Goal: Transaction & Acquisition: Book appointment/travel/reservation

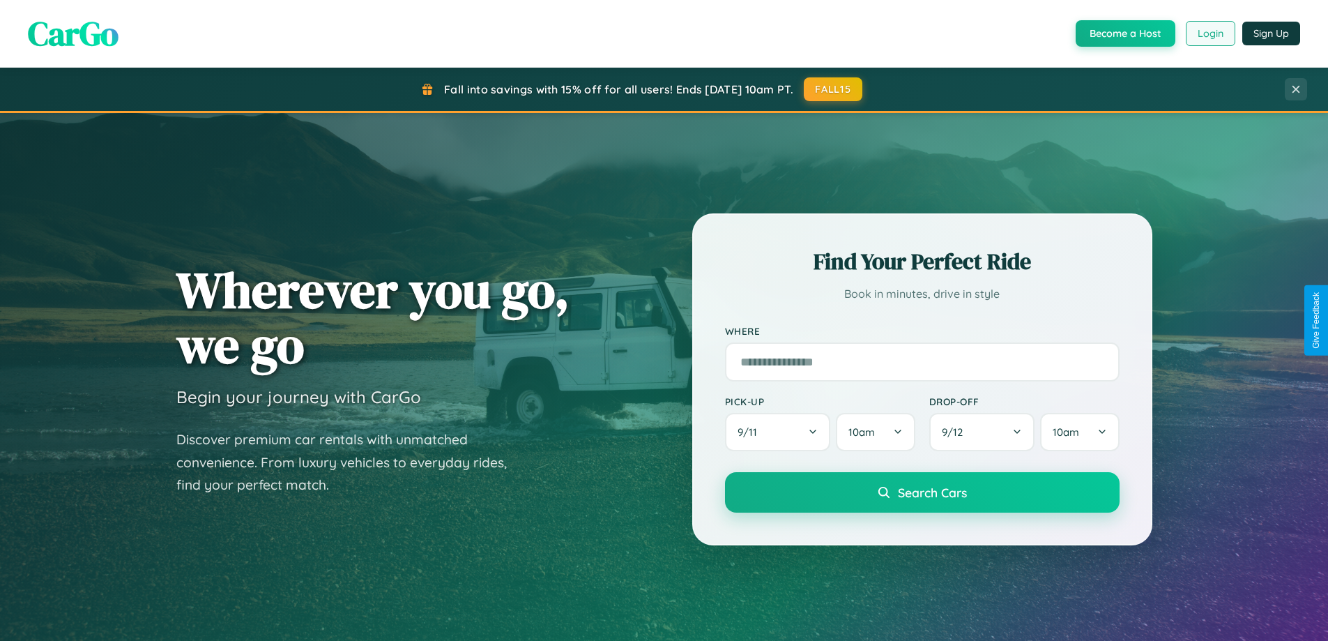
click at [1210, 33] on button "Login" at bounding box center [1211, 33] width 50 height 25
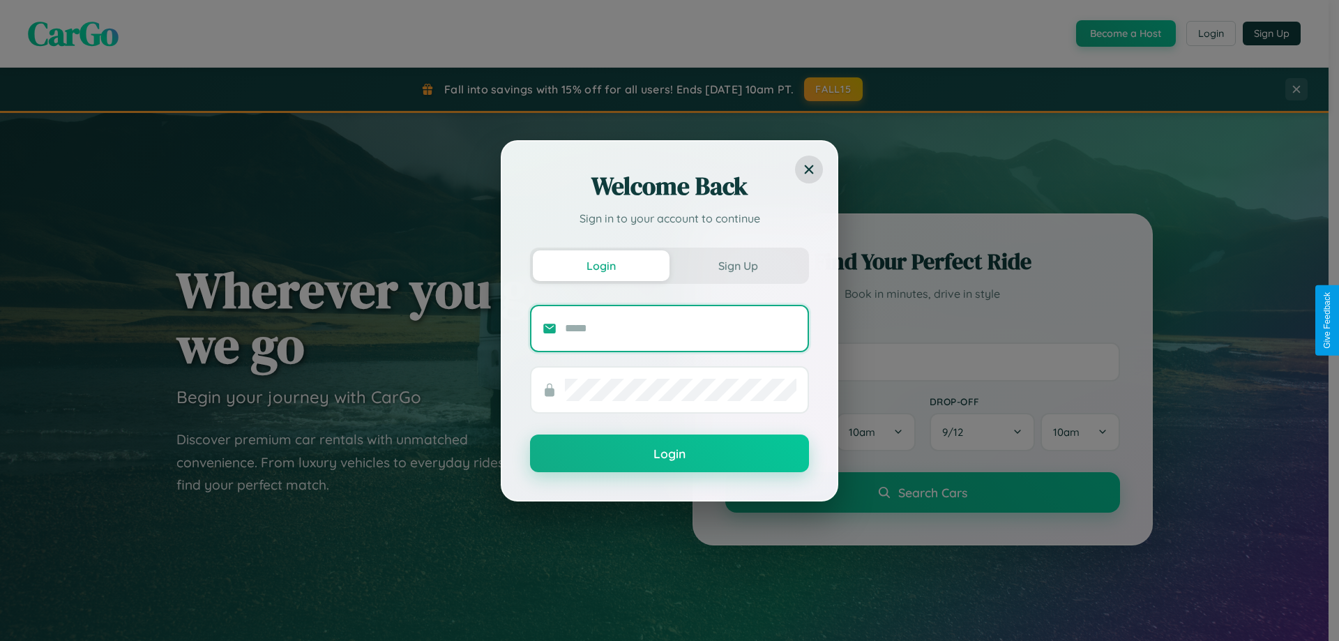
click at [681, 328] on input "text" at bounding box center [681, 328] width 232 height 22
type input "**********"
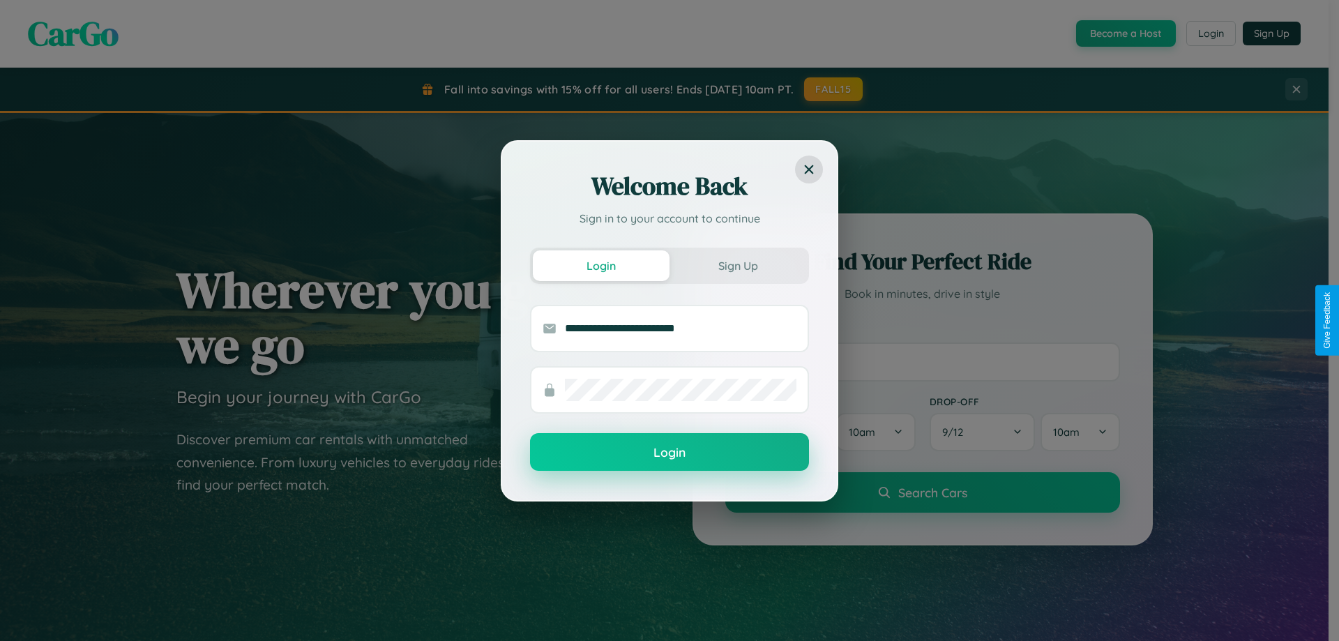
click at [669, 453] on button "Login" at bounding box center [669, 452] width 279 height 38
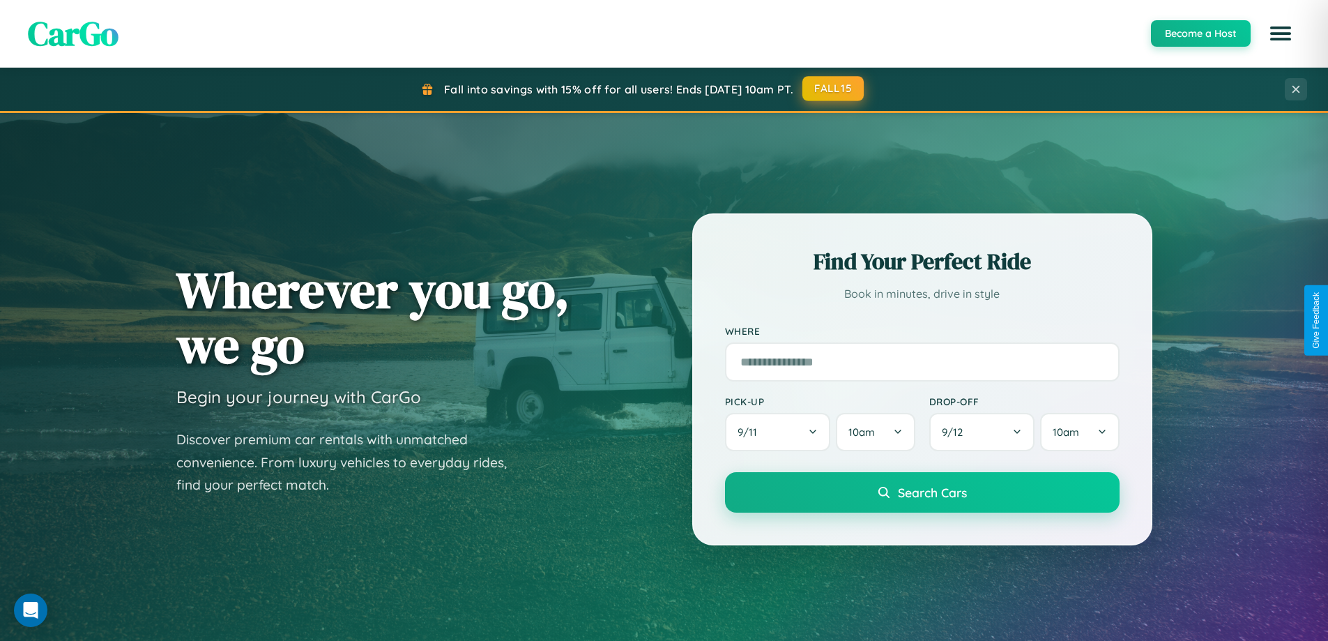
click at [834, 89] on button "FALL15" at bounding box center [833, 88] width 61 height 25
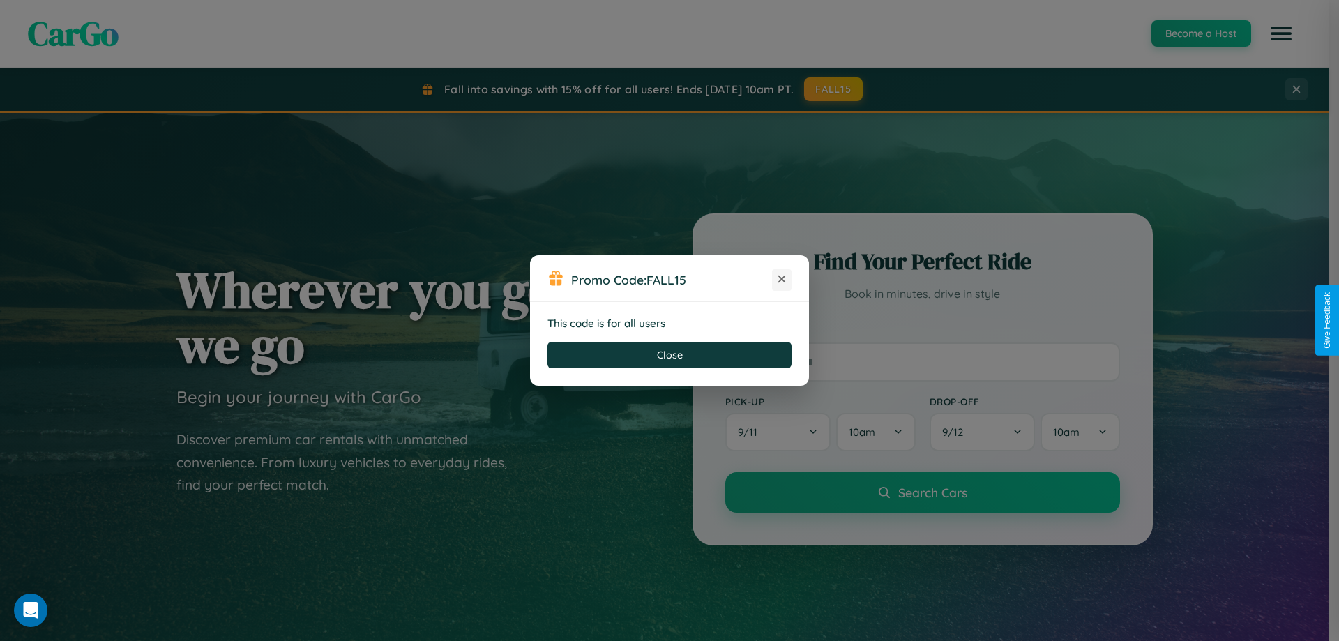
click at [782, 280] on icon at bounding box center [782, 279] width 14 height 14
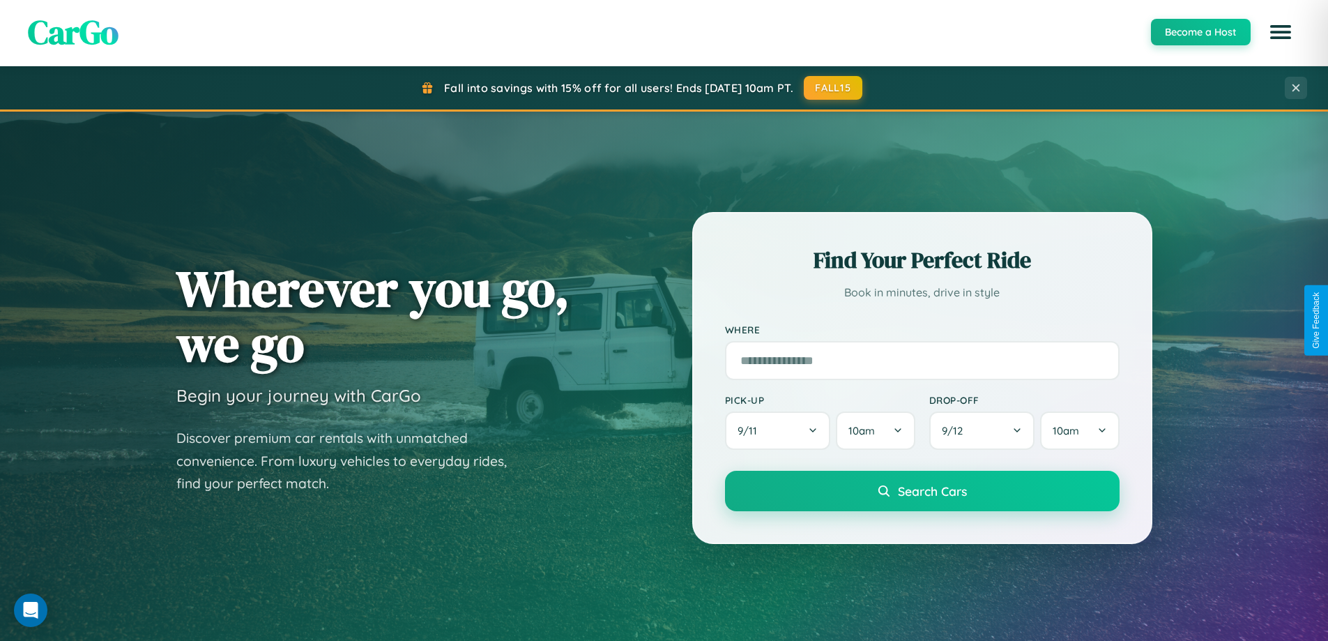
scroll to position [41, 0]
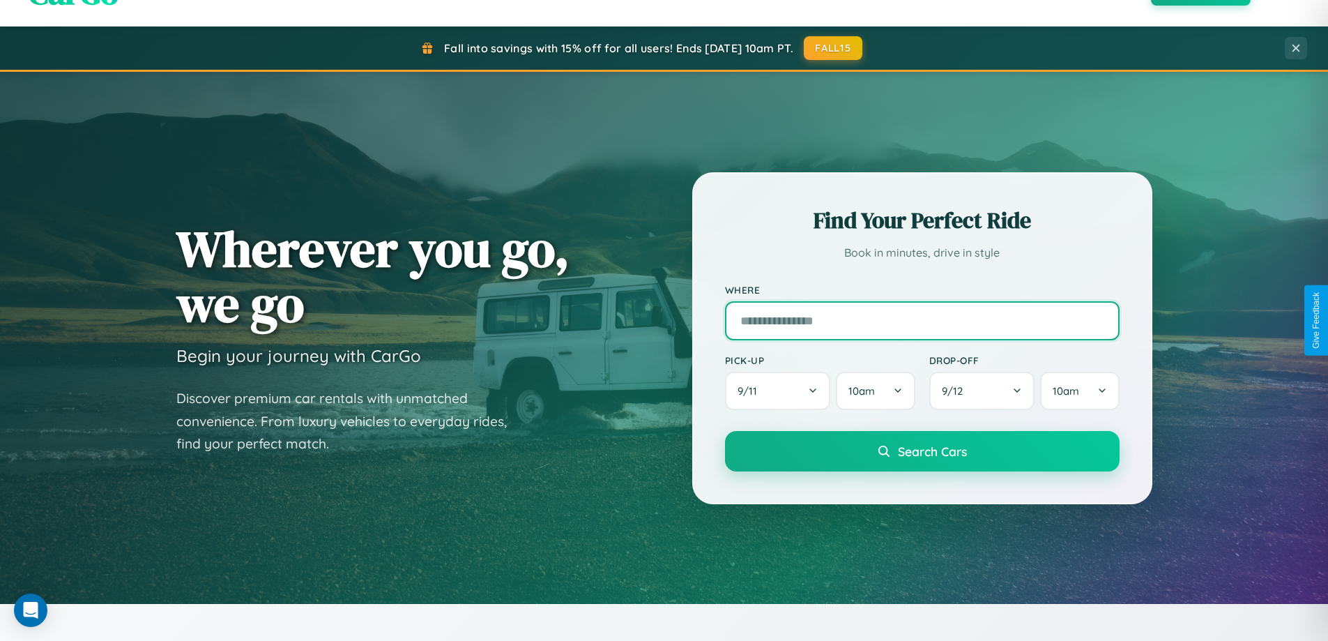
click at [922, 320] on input "text" at bounding box center [922, 320] width 395 height 39
type input "******"
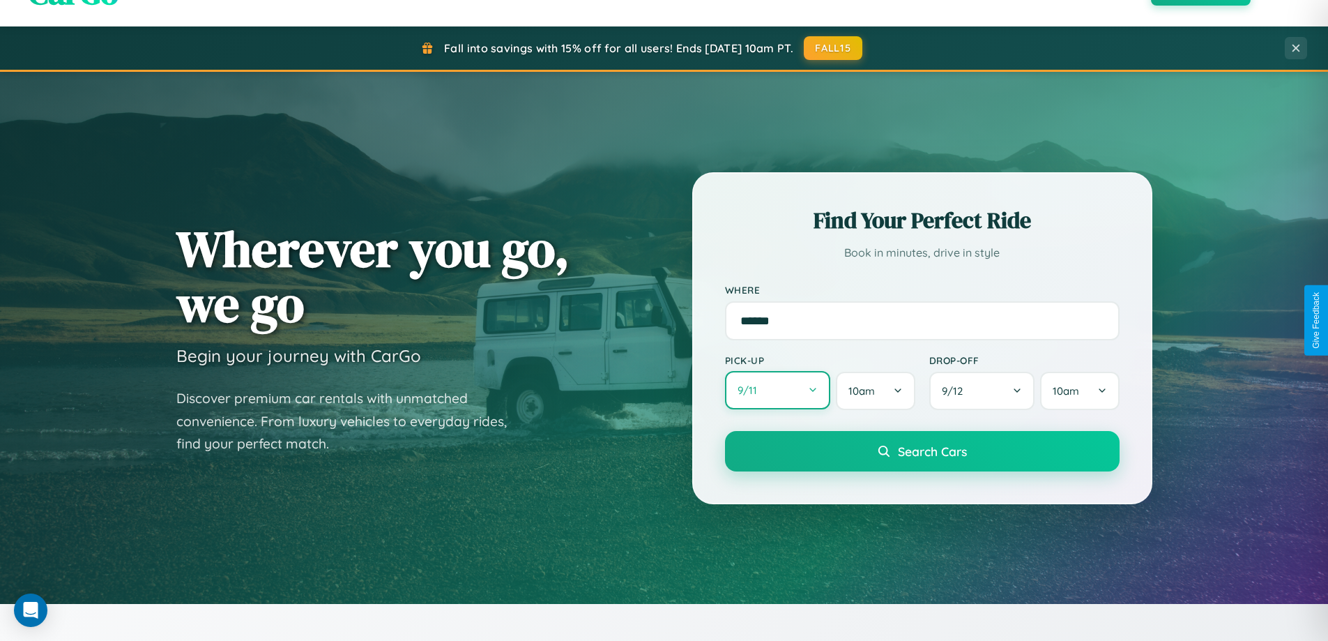
click at [778, 391] on button "9 / 11" at bounding box center [778, 390] width 106 height 38
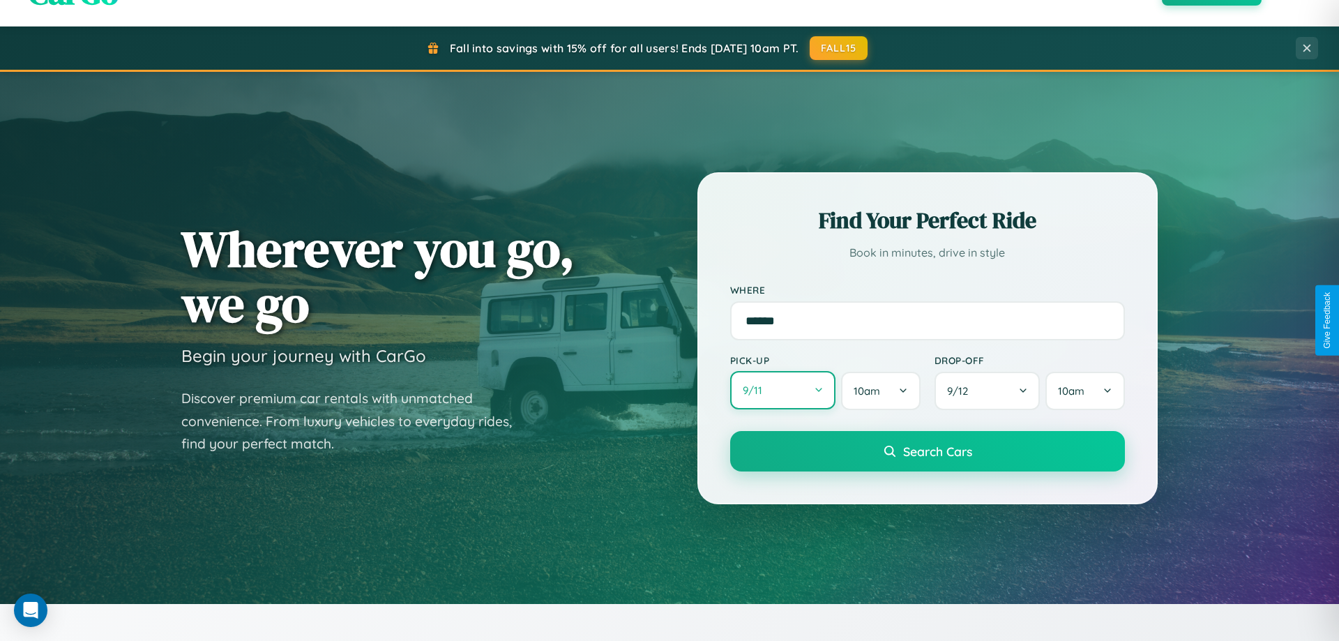
select select "*"
select select "****"
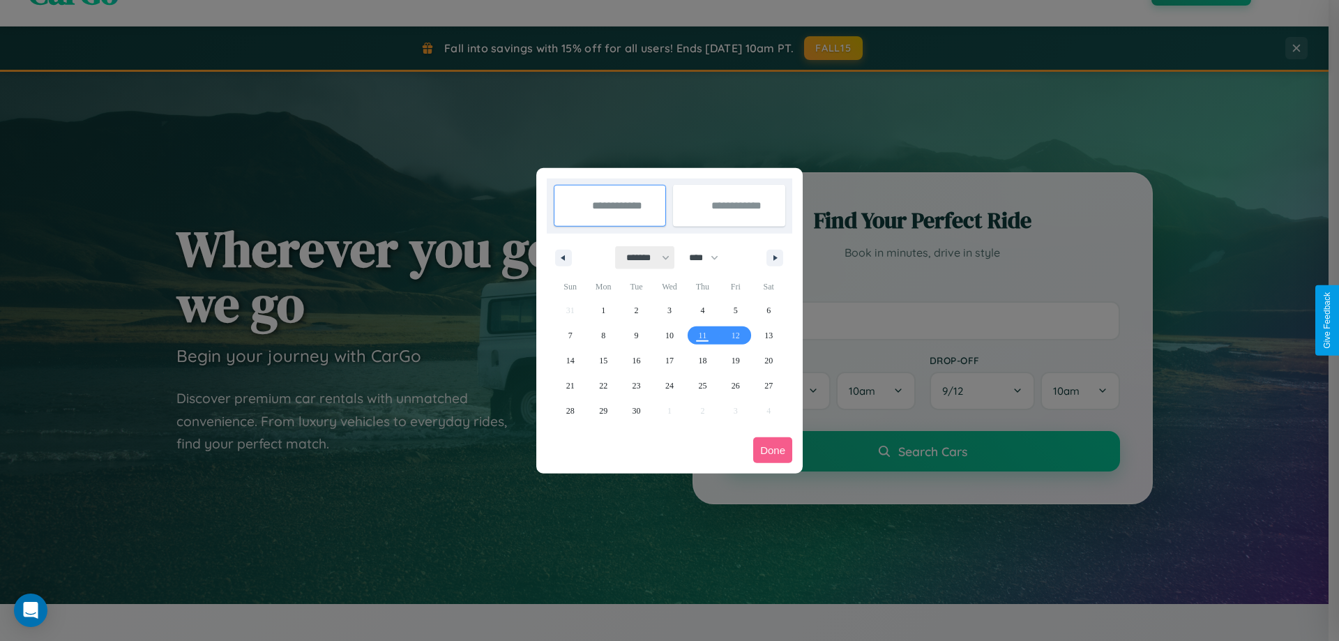
drag, startPoint x: 642, startPoint y: 257, endPoint x: 669, endPoint y: 280, distance: 35.7
click at [642, 257] on select "******* ******** ***** ***** *** **** **** ****** ********* ******* ******** **…" at bounding box center [645, 257] width 59 height 23
select select "*"
click at [636, 385] on span "21" at bounding box center [636, 385] width 8 height 25
type input "**********"
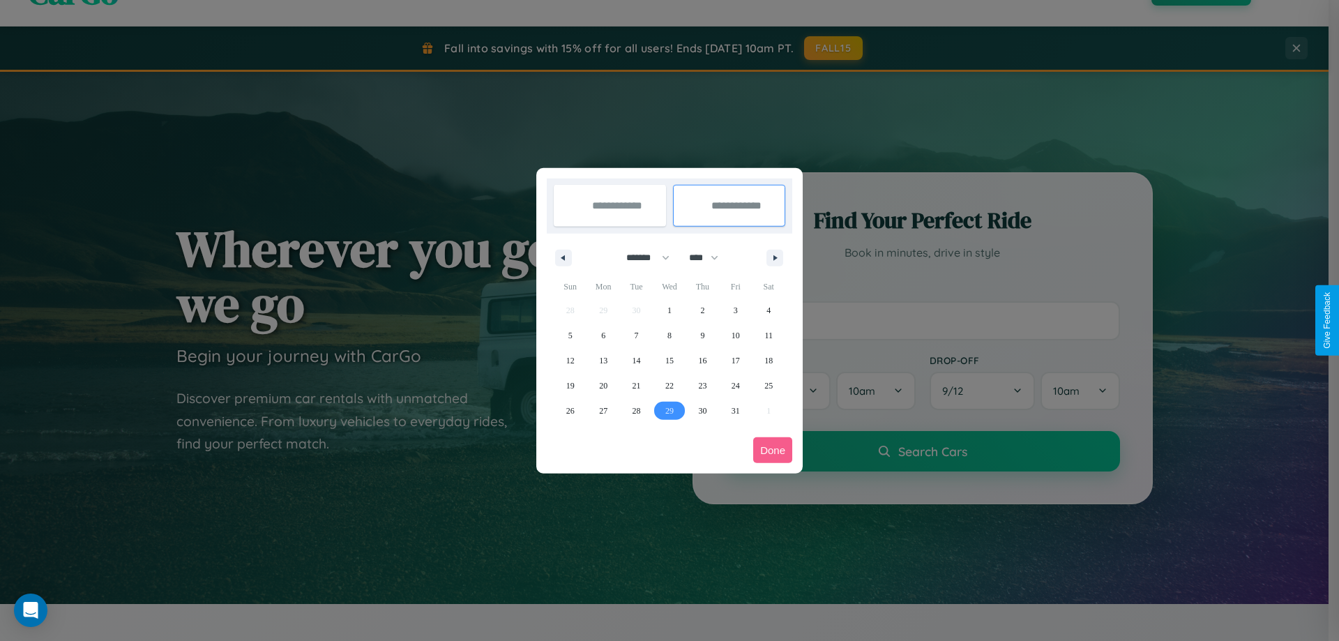
click at [669, 410] on span "29" at bounding box center [669, 410] width 8 height 25
type input "**********"
click at [773, 450] on button "Done" at bounding box center [772, 450] width 39 height 26
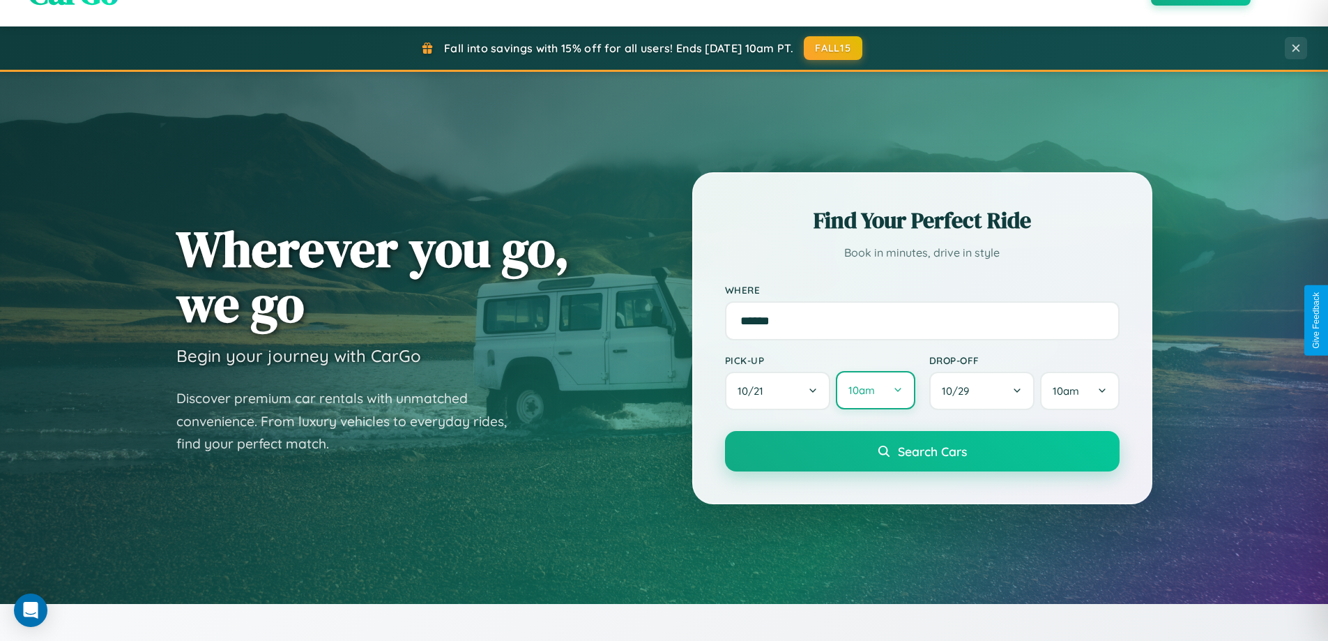
click at [875, 391] on button "10am" at bounding box center [875, 390] width 79 height 38
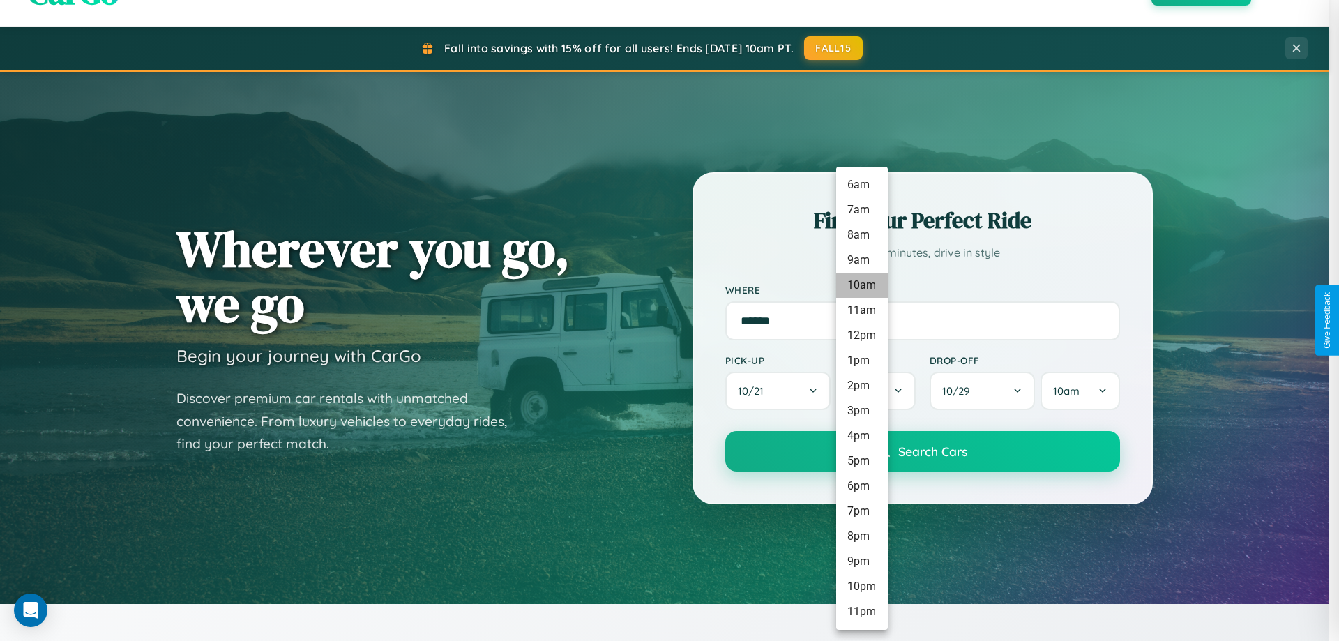
click at [861, 285] on li "10am" at bounding box center [862, 285] width 52 height 25
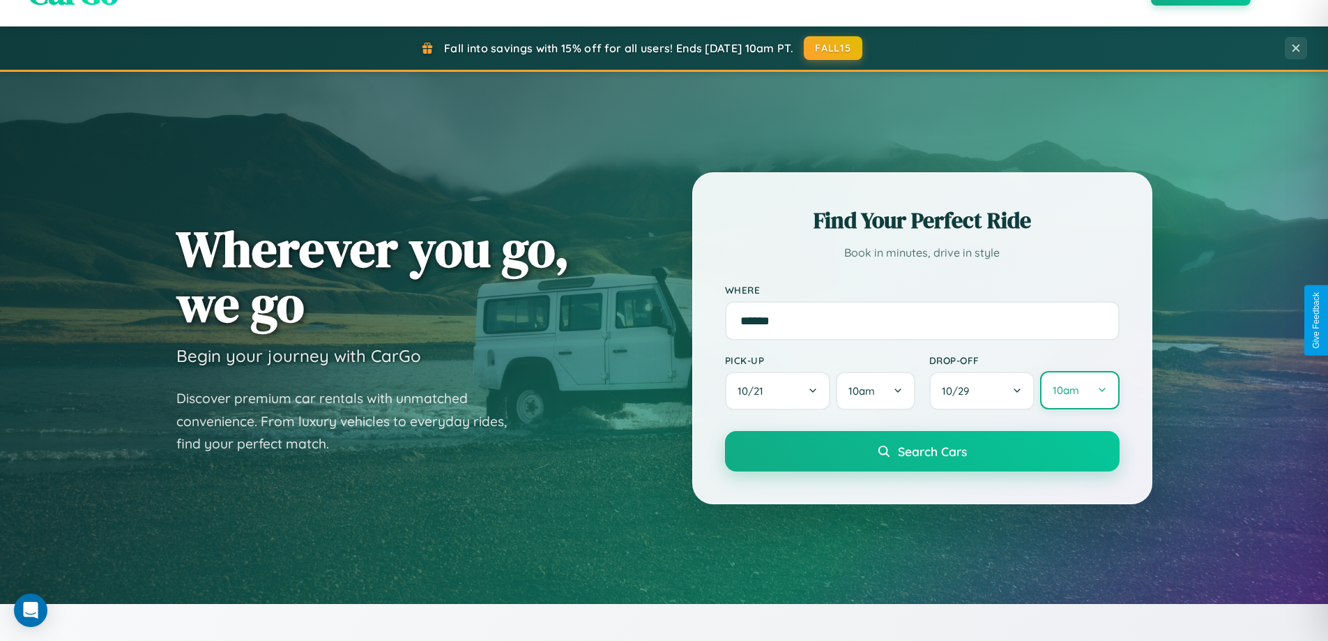
click at [1079, 391] on button "10am" at bounding box center [1079, 390] width 79 height 38
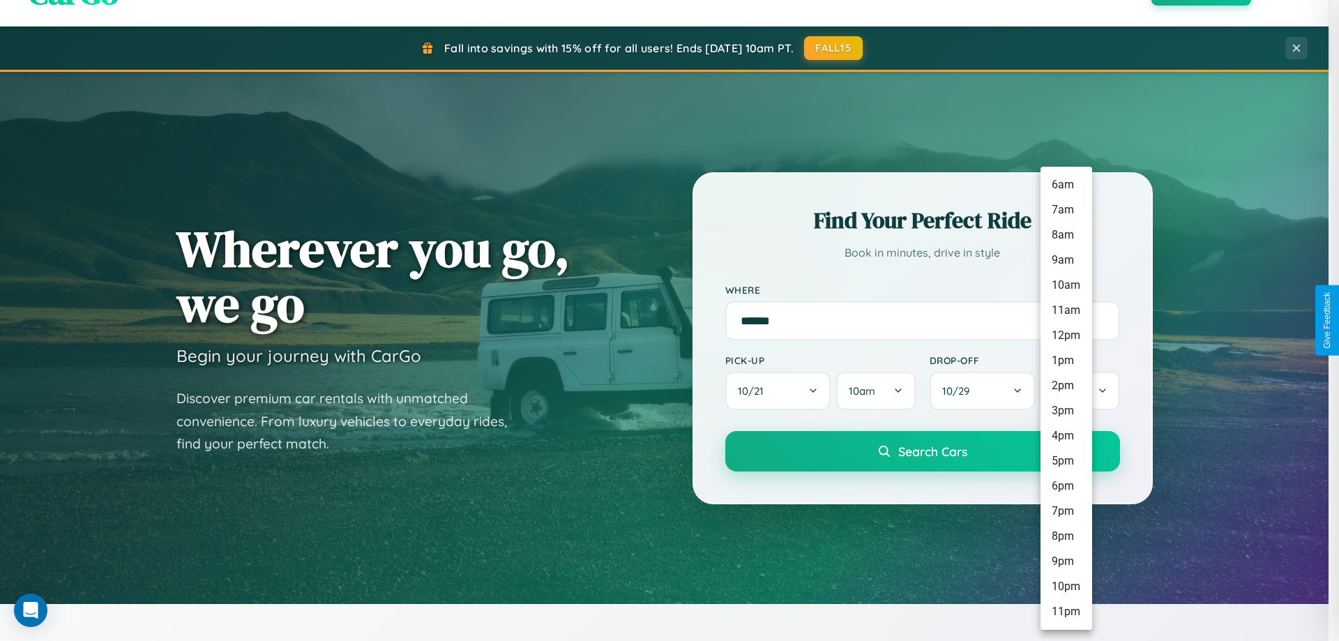
click at [1066, 361] on li "1pm" at bounding box center [1066, 360] width 52 height 25
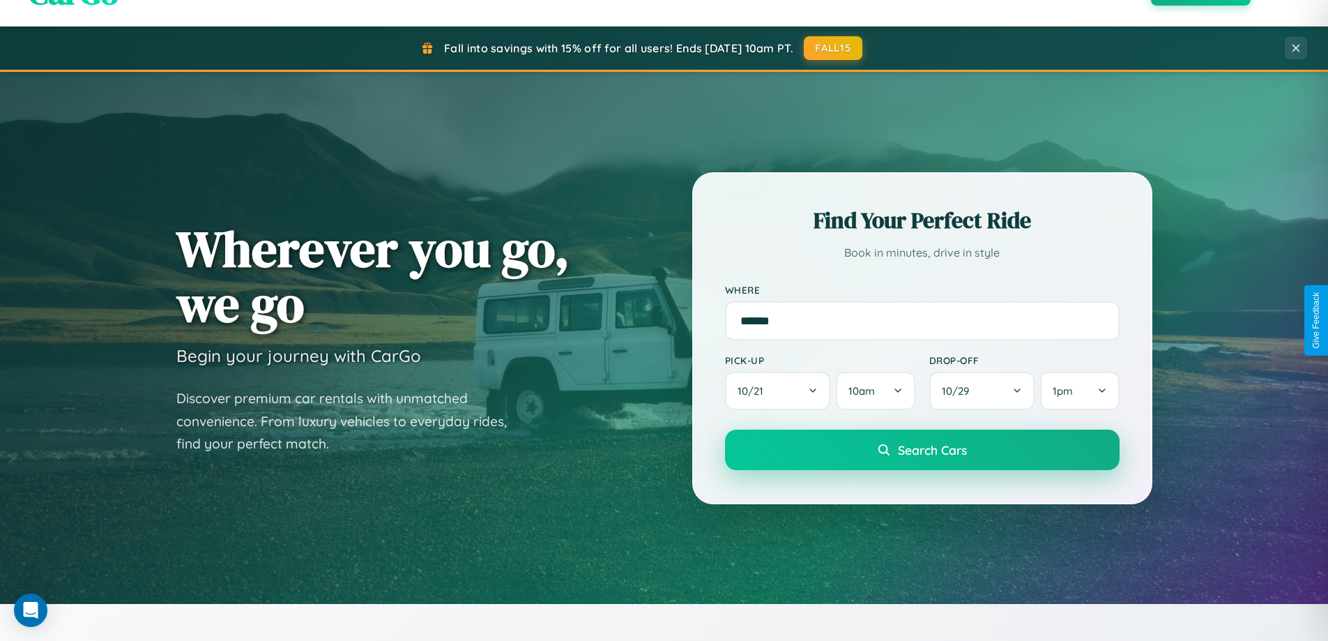
click at [922, 451] on span "Search Cars" at bounding box center [932, 449] width 69 height 15
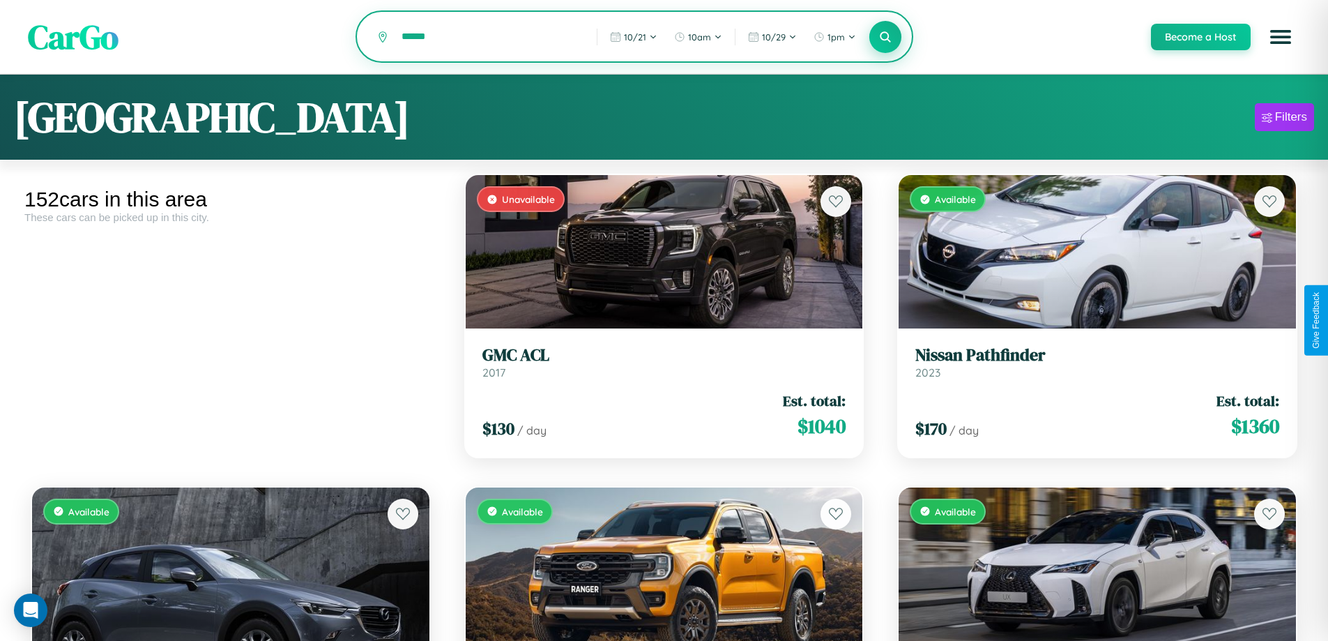
type input "******"
click at [885, 38] on icon at bounding box center [885, 36] width 13 height 13
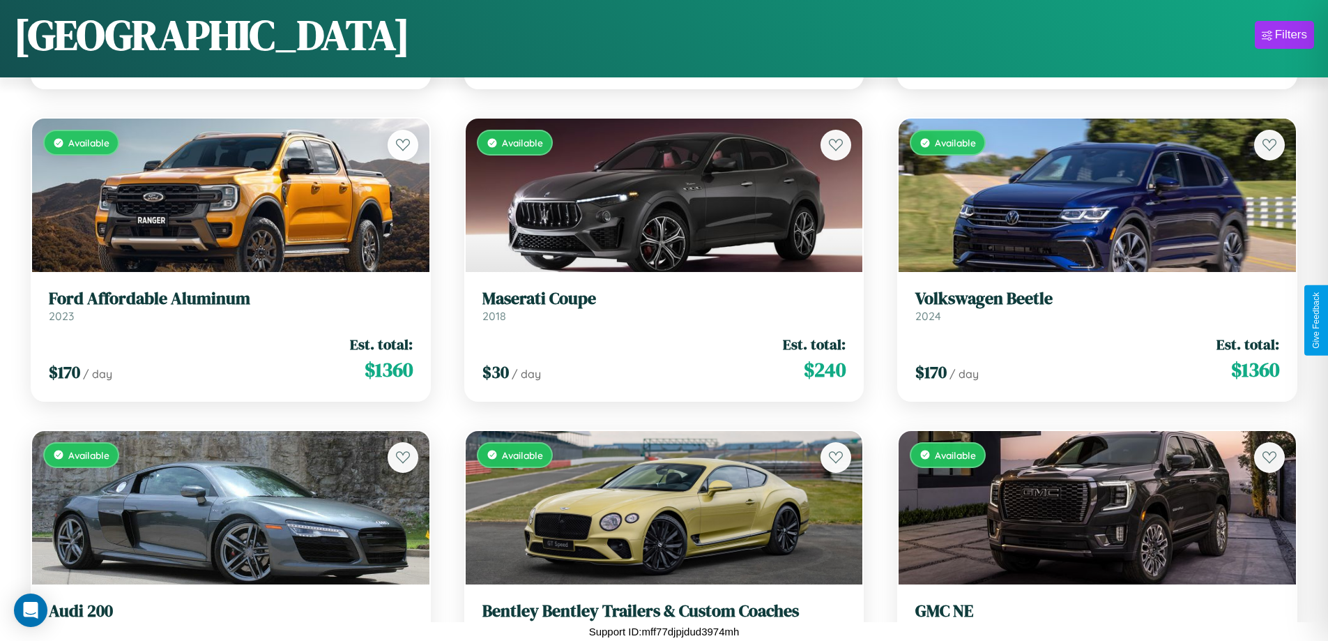
scroll to position [15185, 0]
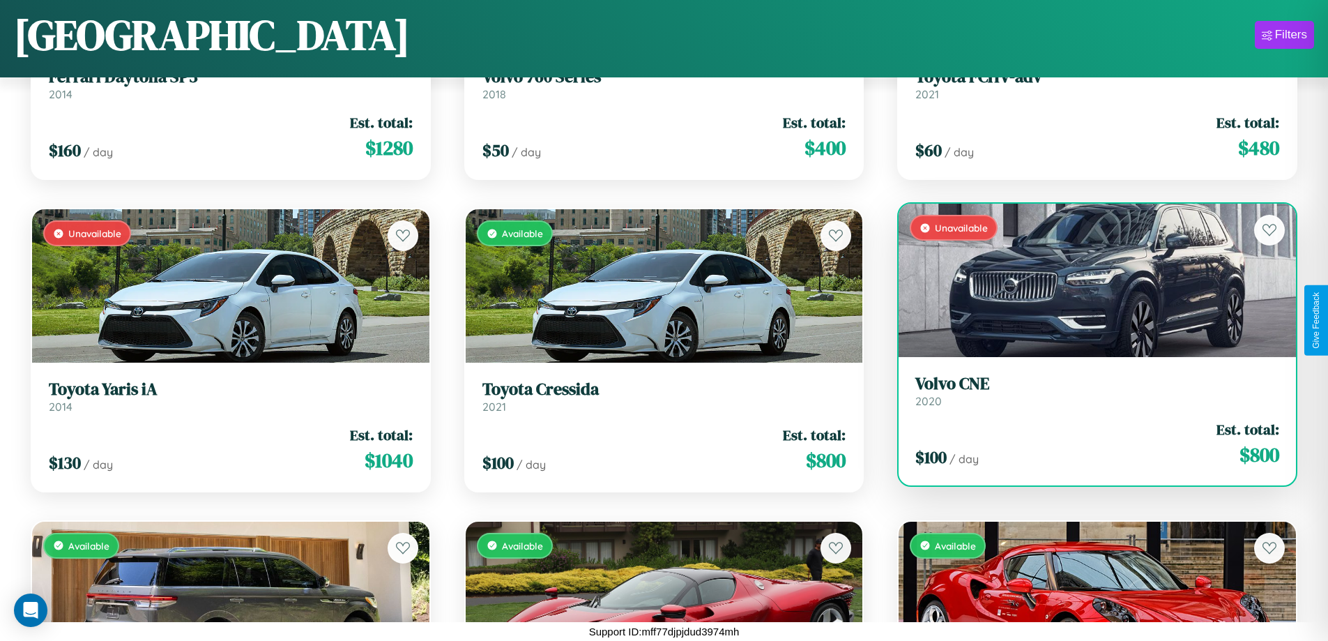
click at [1089, 393] on h3 "Volvo CNE" at bounding box center [1098, 384] width 364 height 20
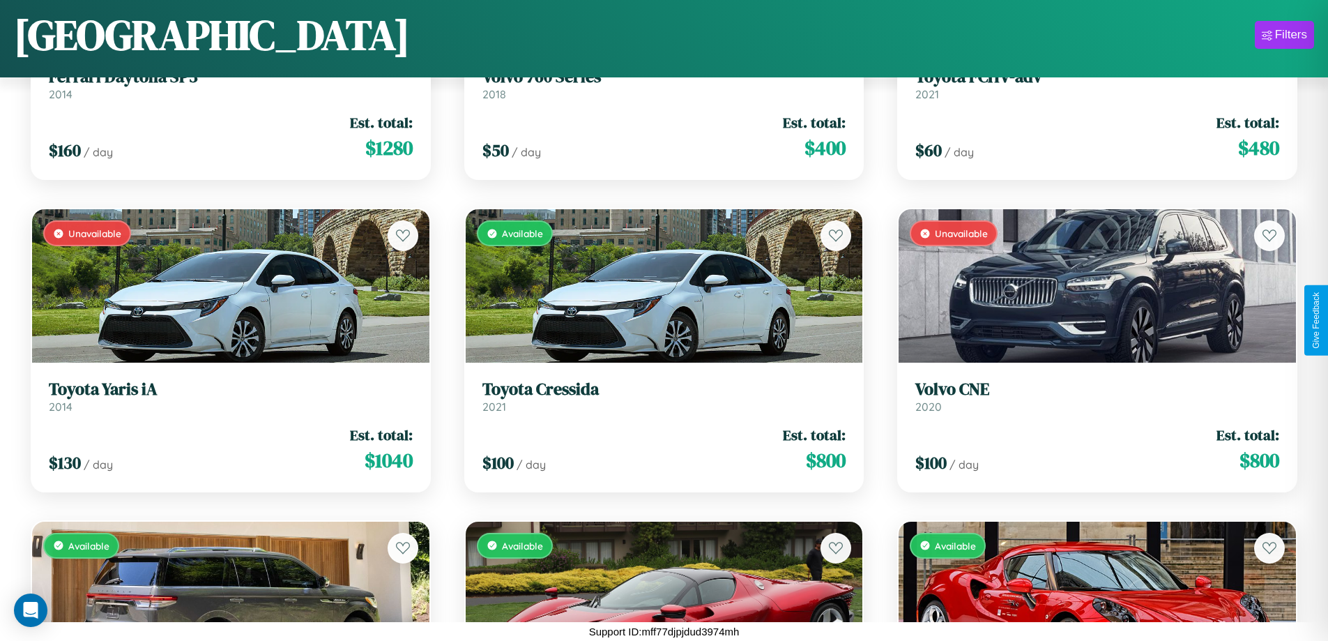
scroll to position [7690, 0]
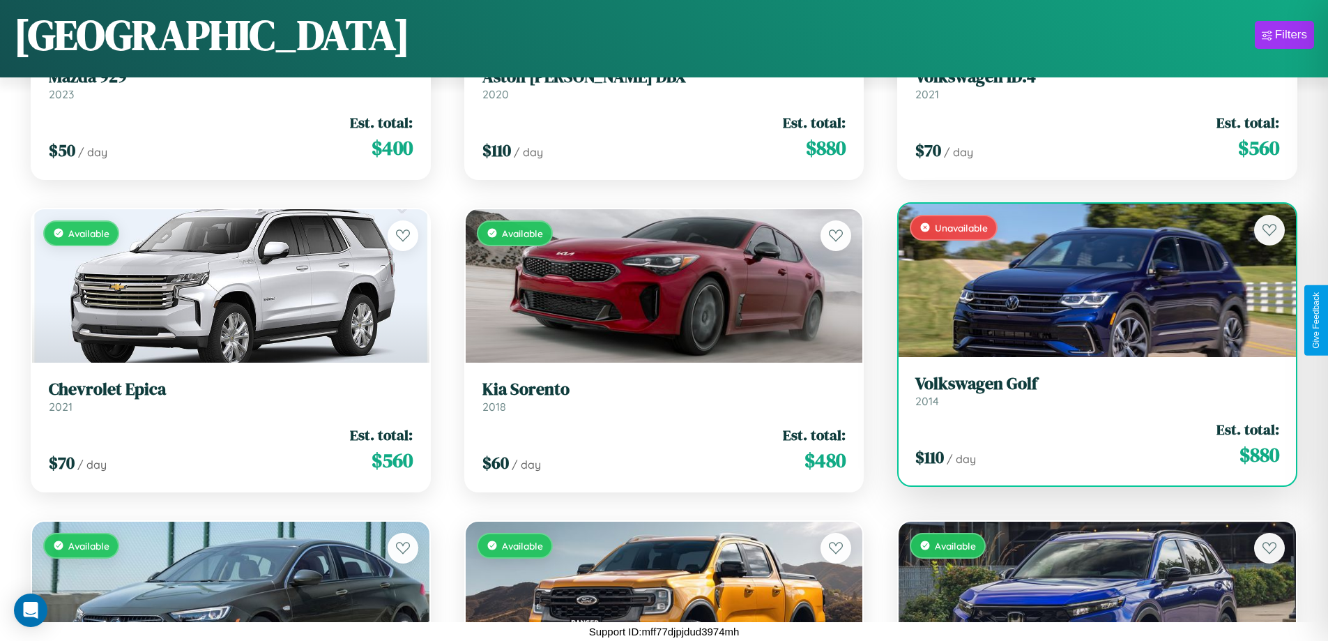
click at [1089, 280] on div "Unavailable" at bounding box center [1097, 280] width 397 height 153
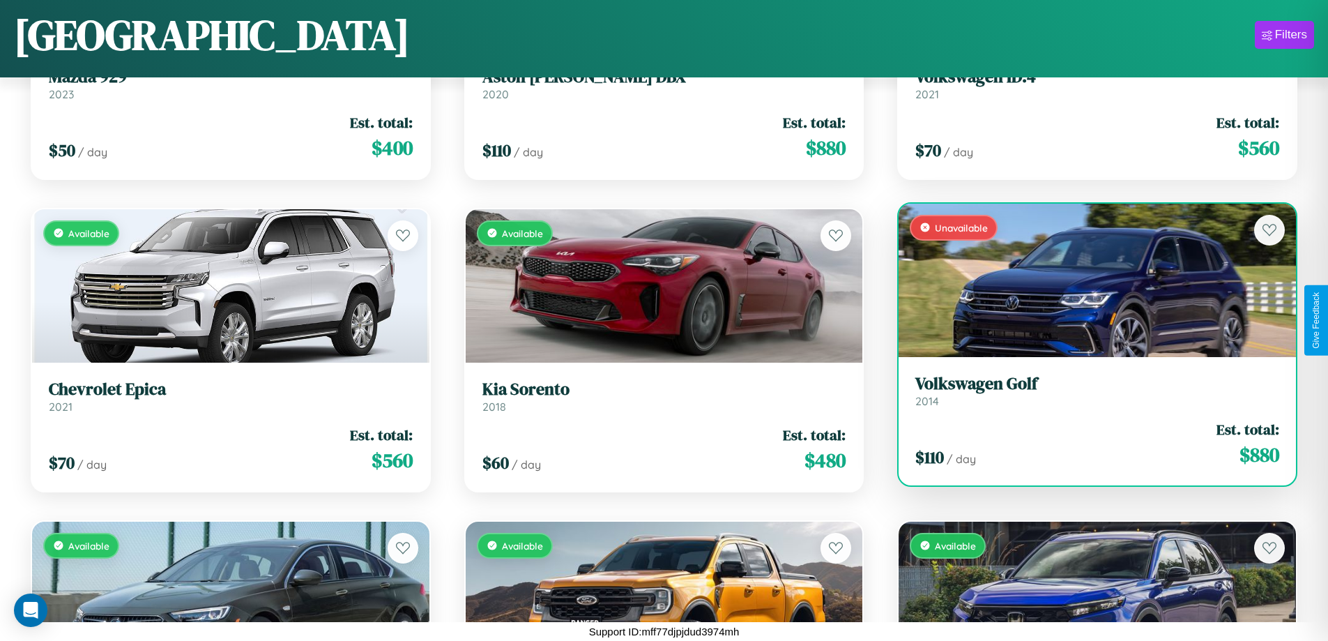
click at [1089, 280] on div "Unavailable" at bounding box center [1097, 280] width 397 height 153
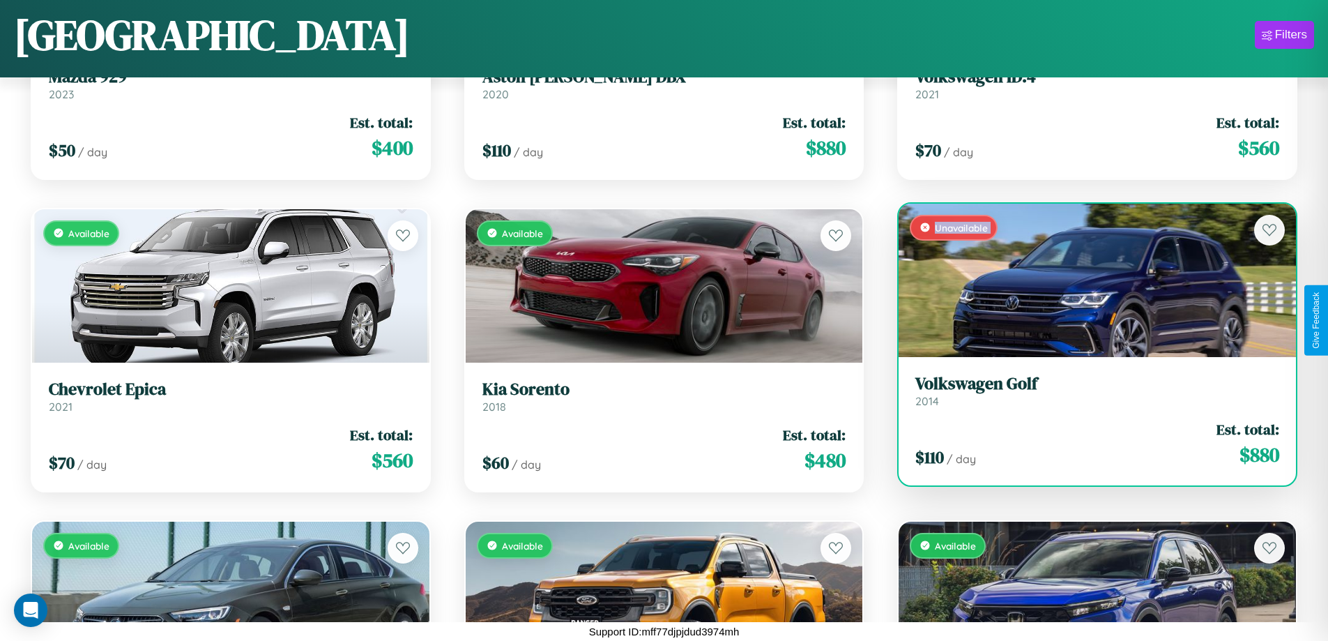
click at [1089, 280] on div "Unavailable" at bounding box center [1097, 280] width 397 height 153
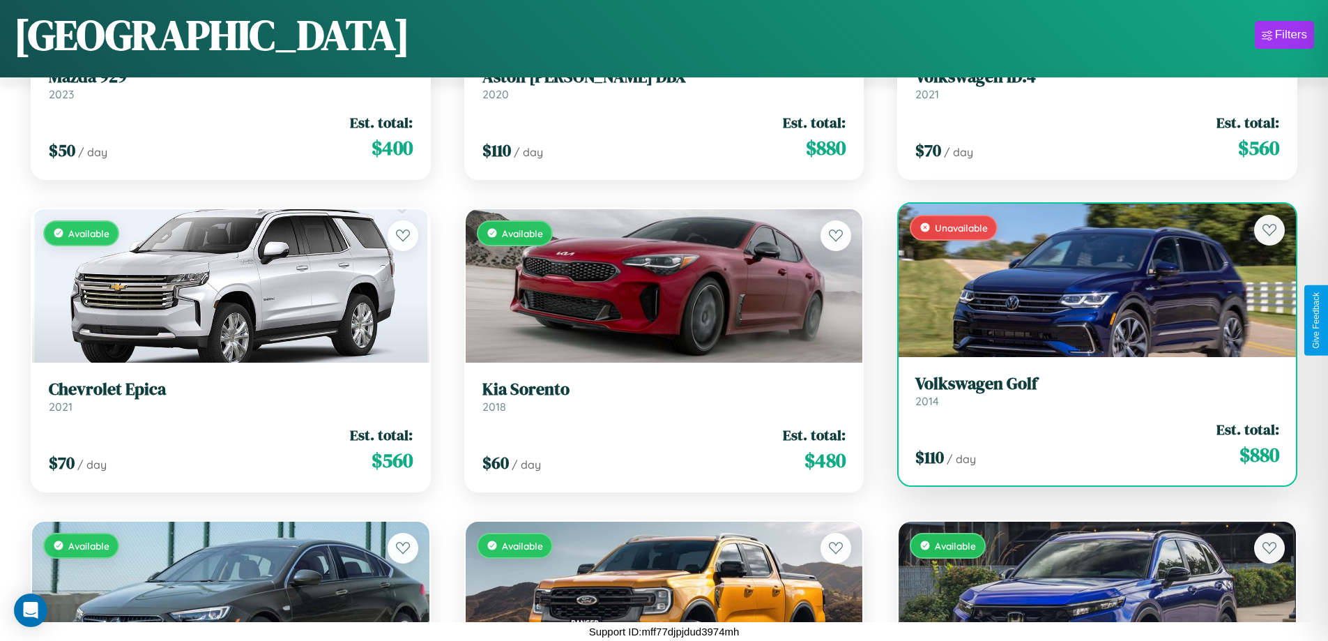
click at [1089, 280] on div "Unavailable" at bounding box center [1097, 280] width 397 height 153
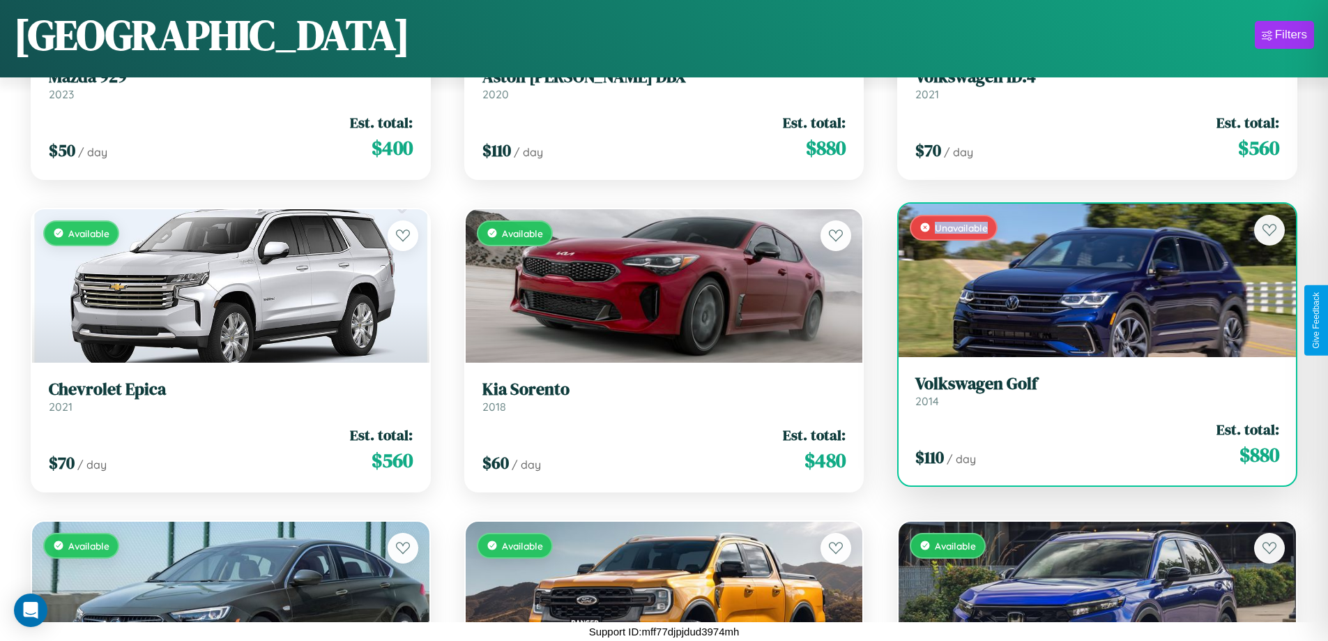
click at [1089, 280] on div "Unavailable" at bounding box center [1097, 280] width 397 height 153
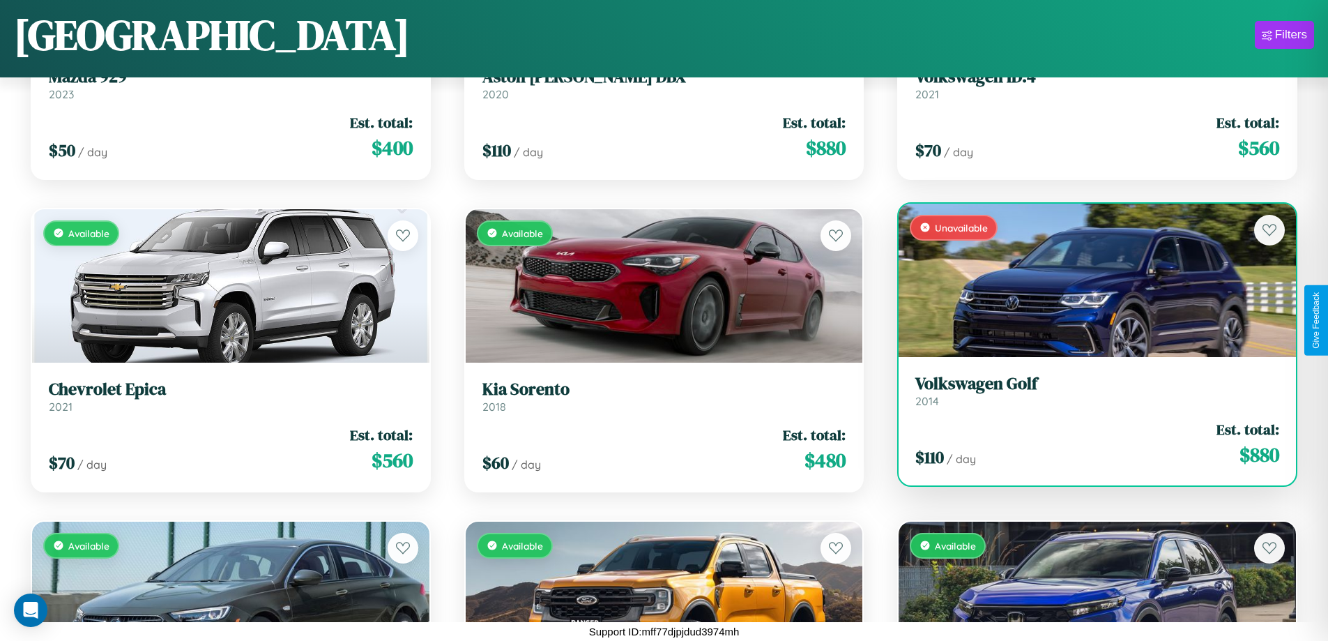
click at [1089, 391] on h3 "Volkswagen Golf" at bounding box center [1098, 384] width 364 height 20
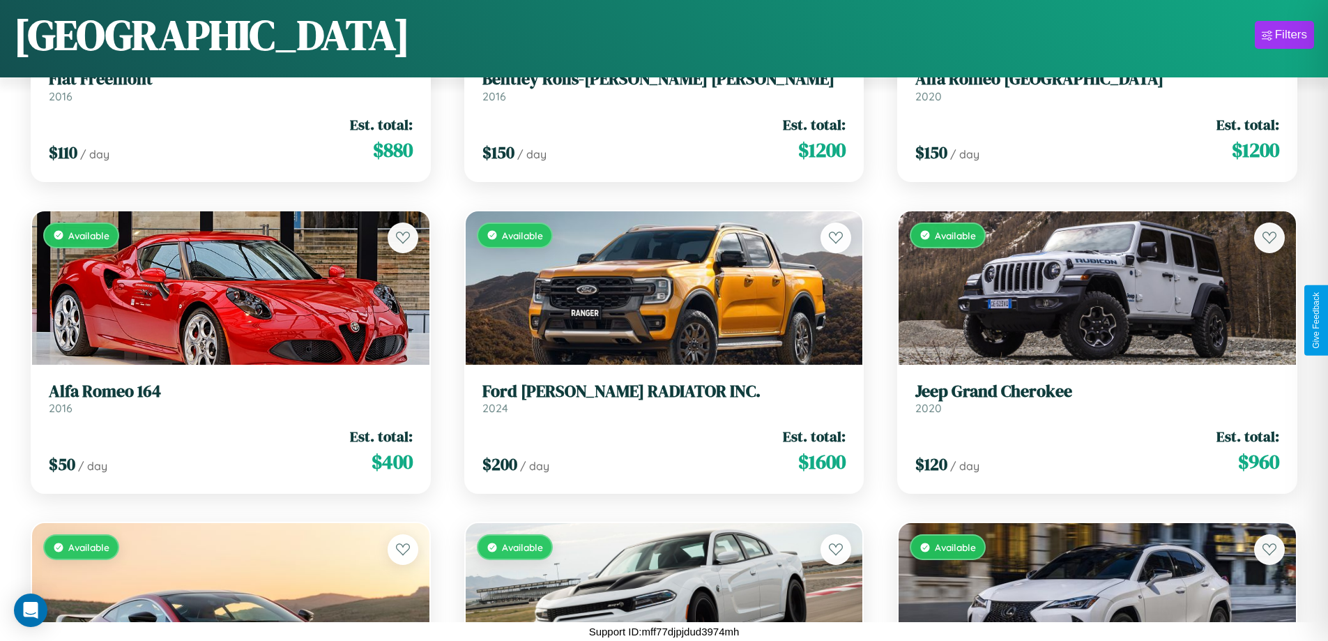
scroll to position [9877, 0]
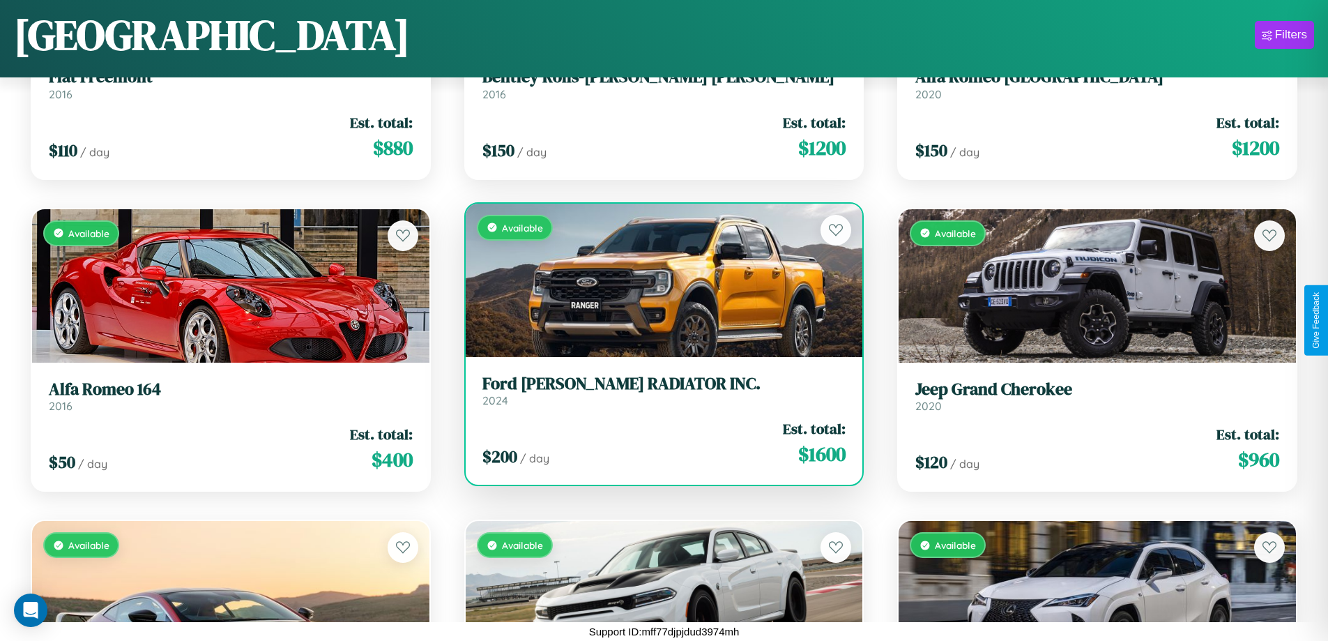
click at [658, 280] on div "Available" at bounding box center [664, 280] width 397 height 153
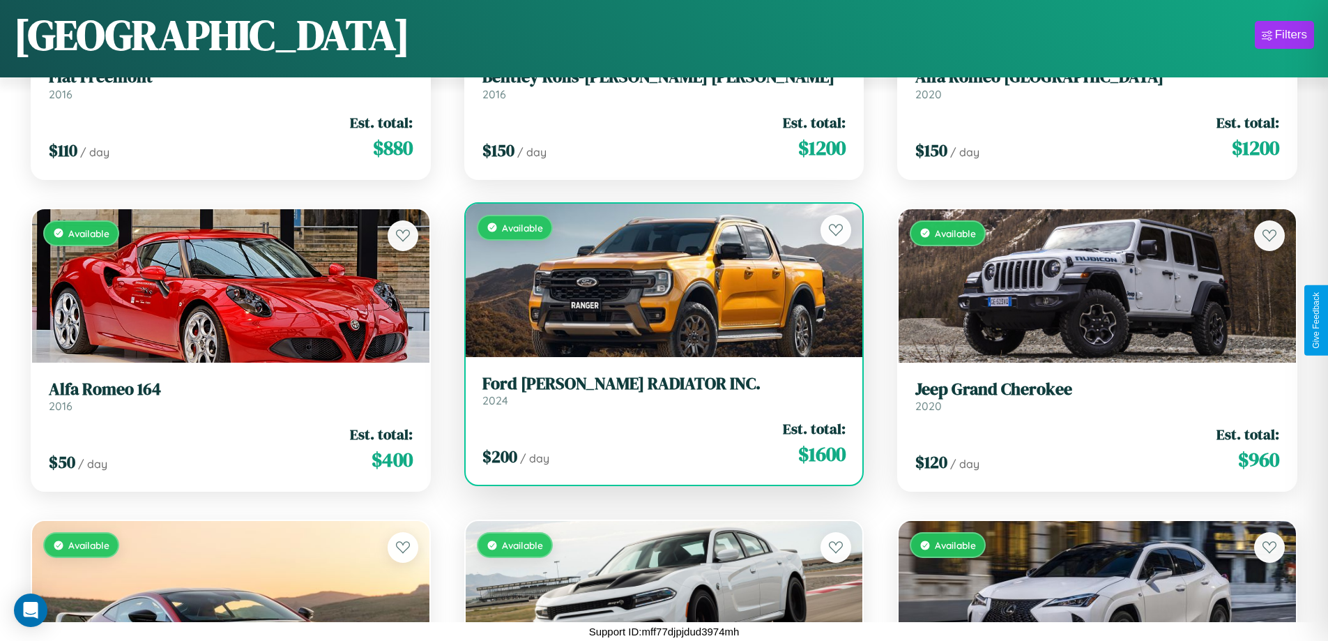
click at [658, 280] on div "Available" at bounding box center [664, 280] width 397 height 153
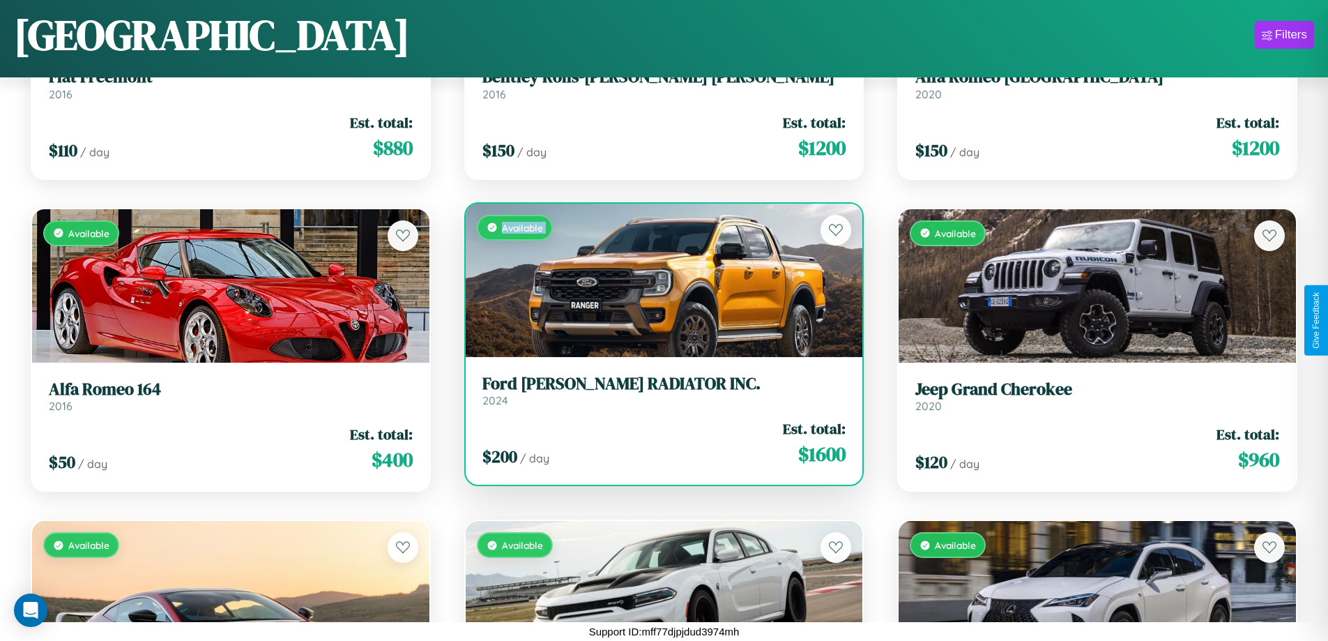
click at [658, 280] on div "Available" at bounding box center [664, 280] width 397 height 153
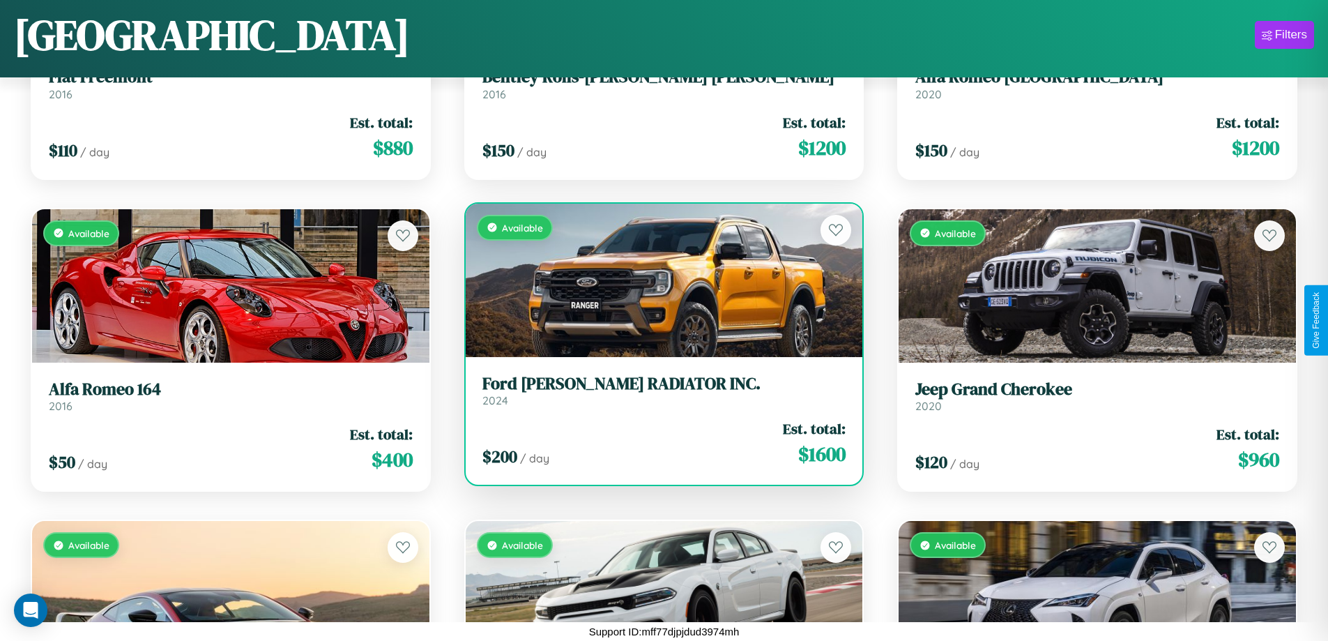
click at [658, 280] on div "Available" at bounding box center [664, 280] width 397 height 153
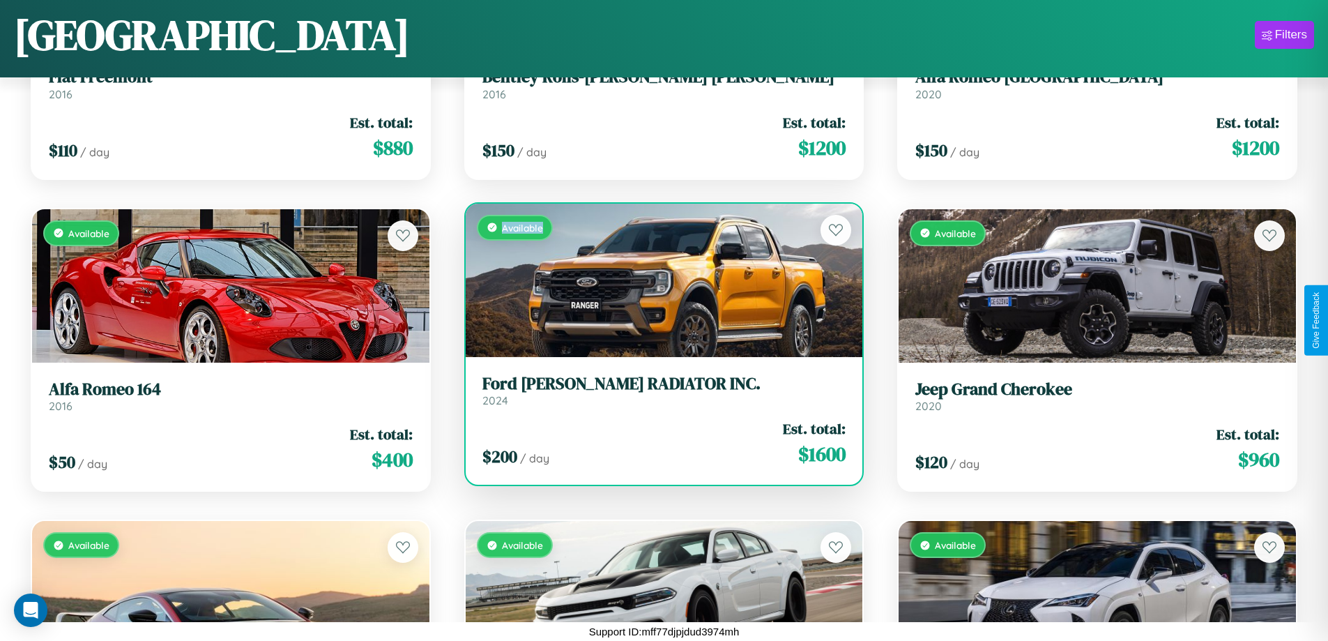
click at [658, 280] on div "Available" at bounding box center [664, 280] width 397 height 153
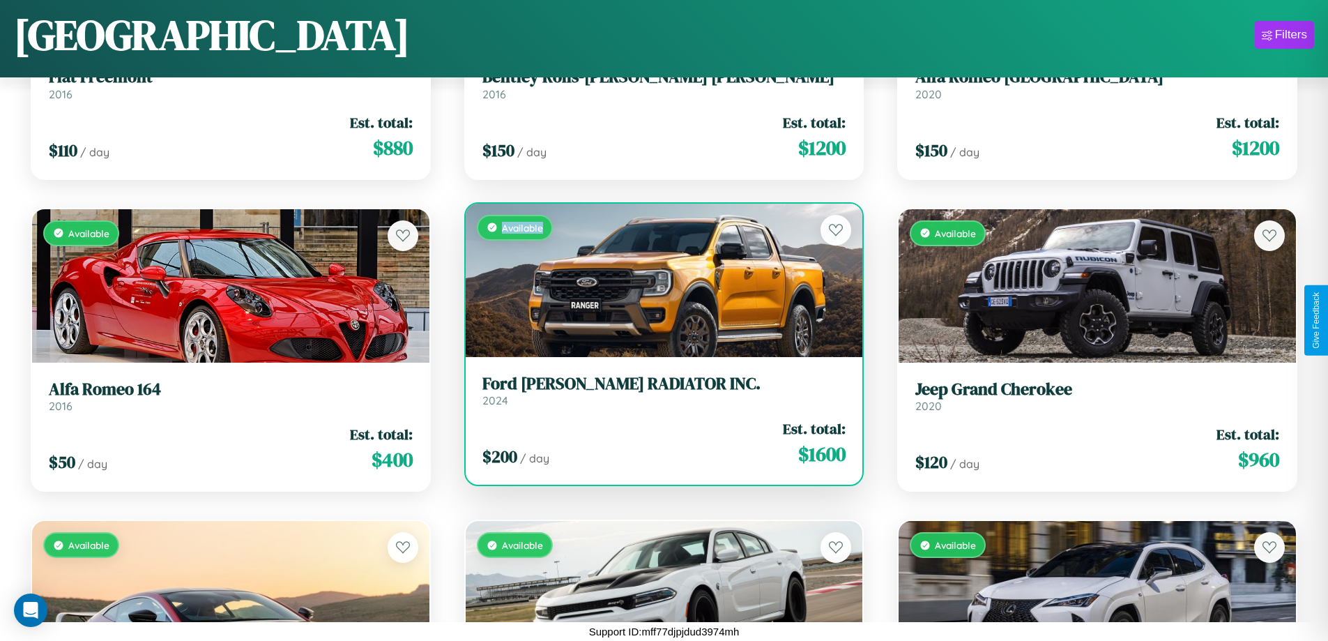
click at [658, 390] on h3 "Ford CRANFORD RADIATOR INC." at bounding box center [665, 384] width 364 height 20
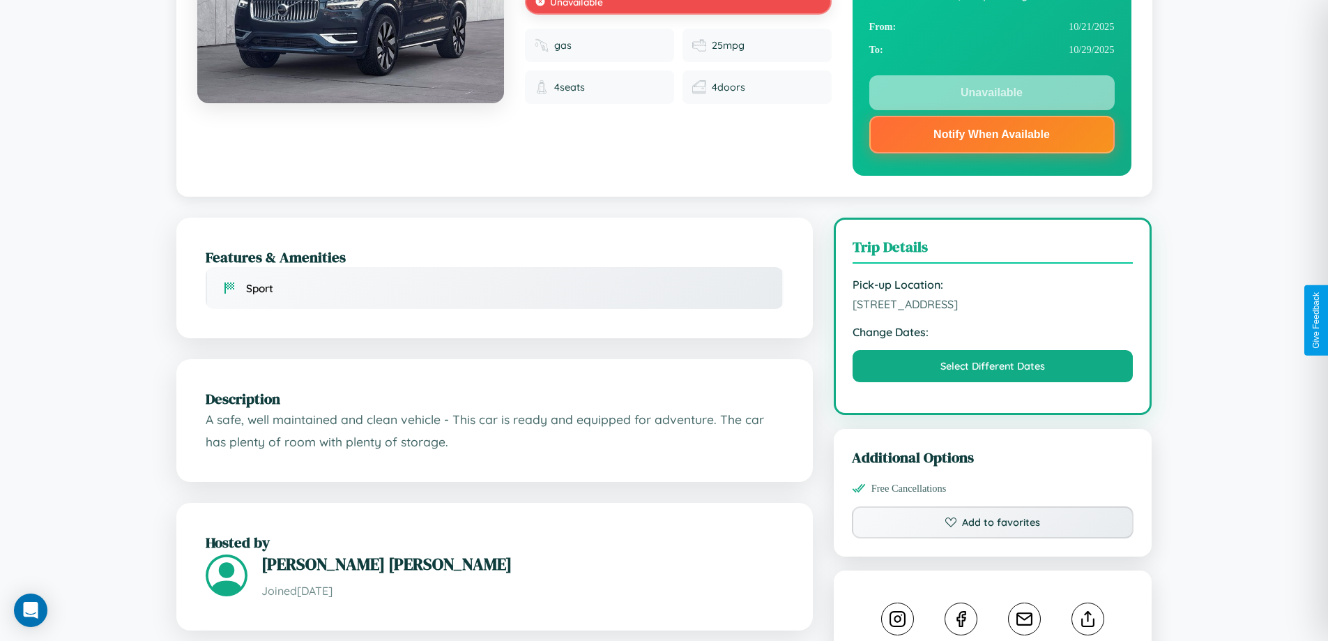
scroll to position [405, 0]
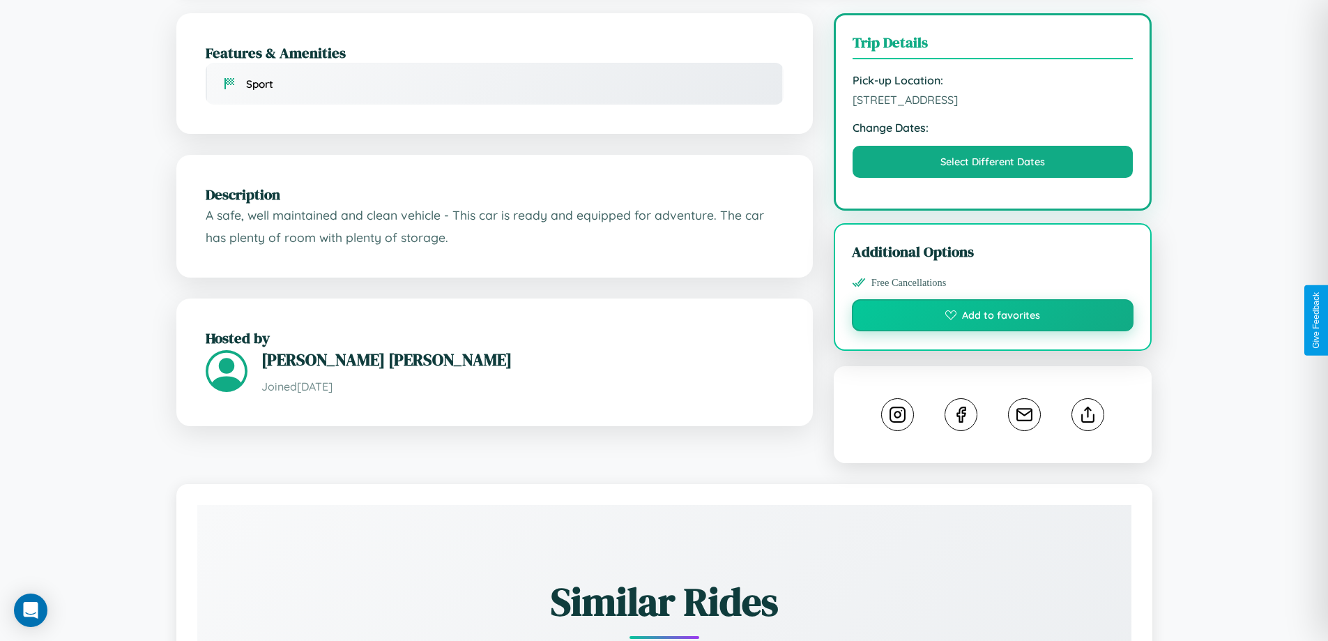
click at [993, 319] on button "Add to favorites" at bounding box center [993, 315] width 282 height 32
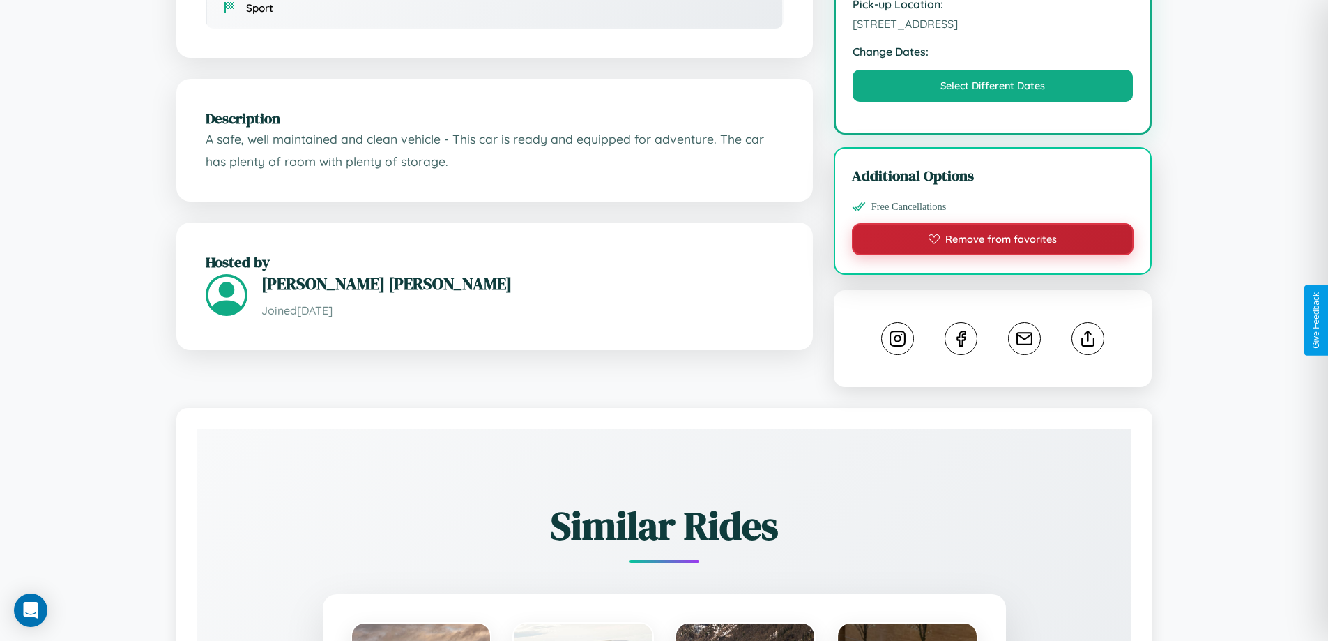
scroll to position [501, 0]
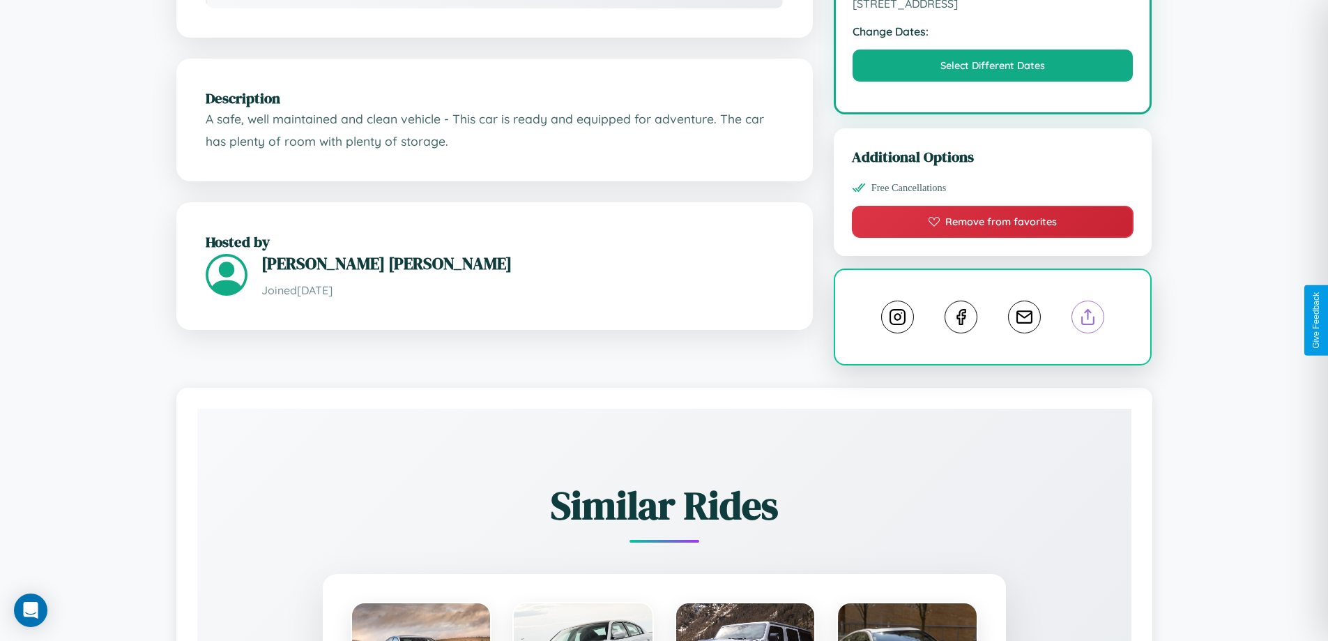
click at [1089, 319] on line at bounding box center [1089, 315] width 0 height 10
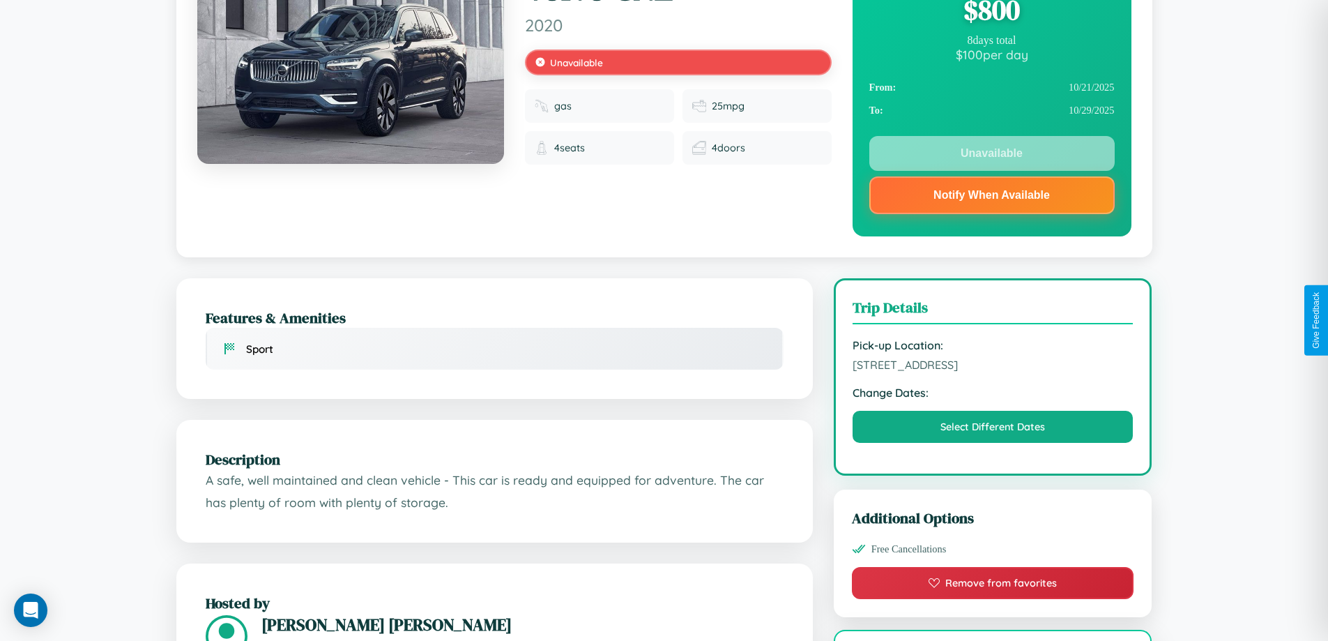
scroll to position [0, 0]
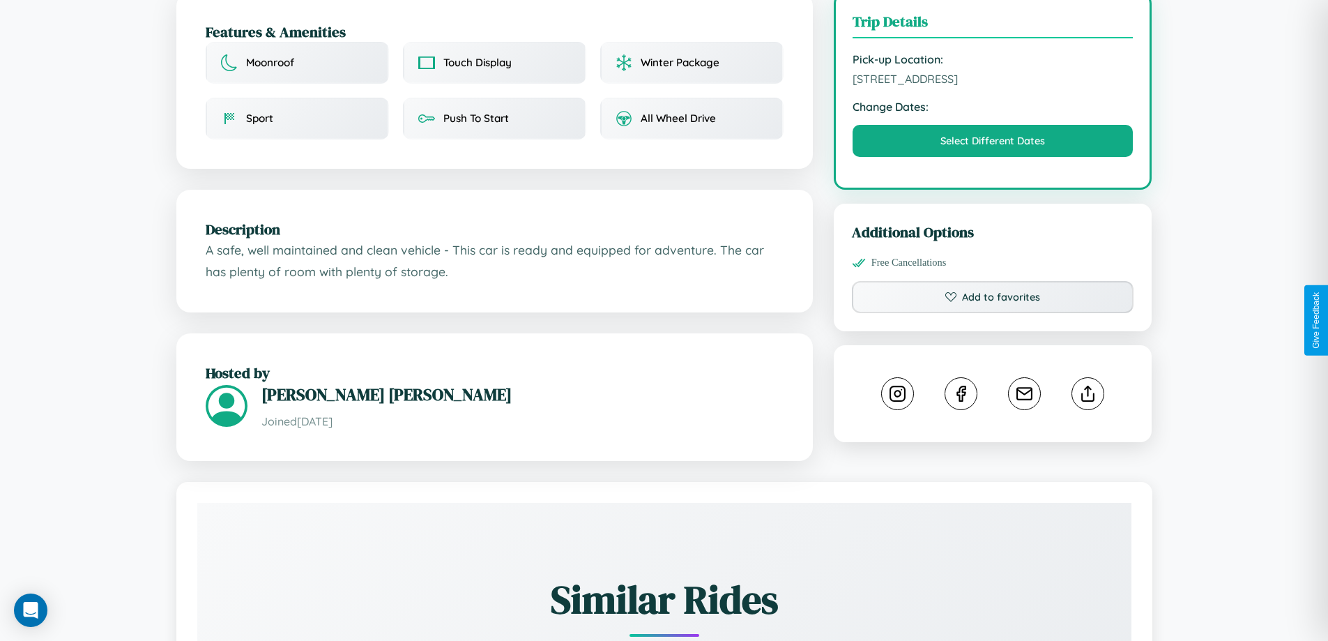
scroll to position [469, 0]
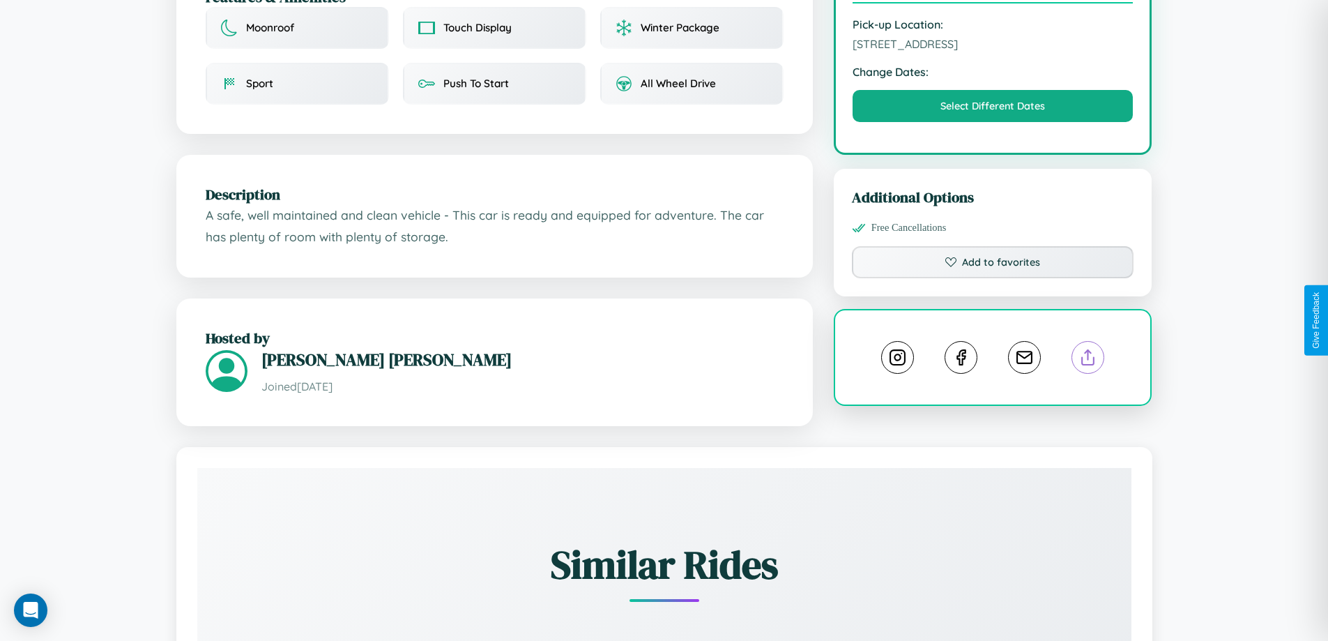
click at [1089, 350] on line at bounding box center [1089, 355] width 0 height 10
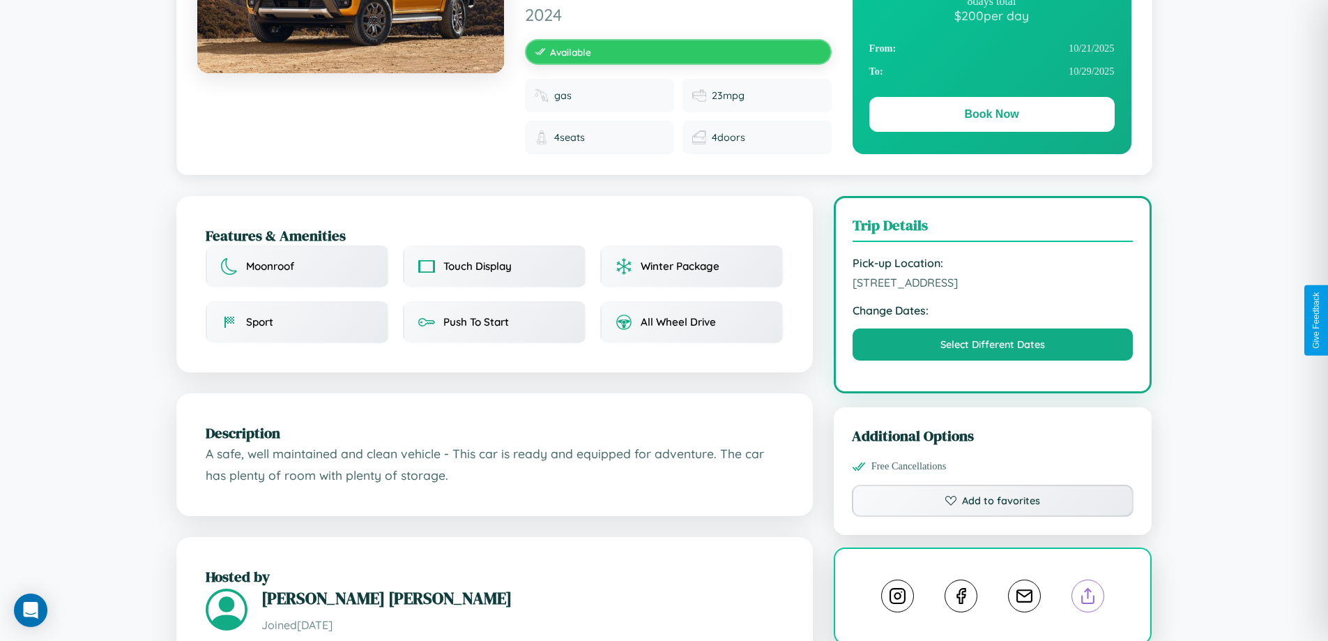
scroll to position [155, 0]
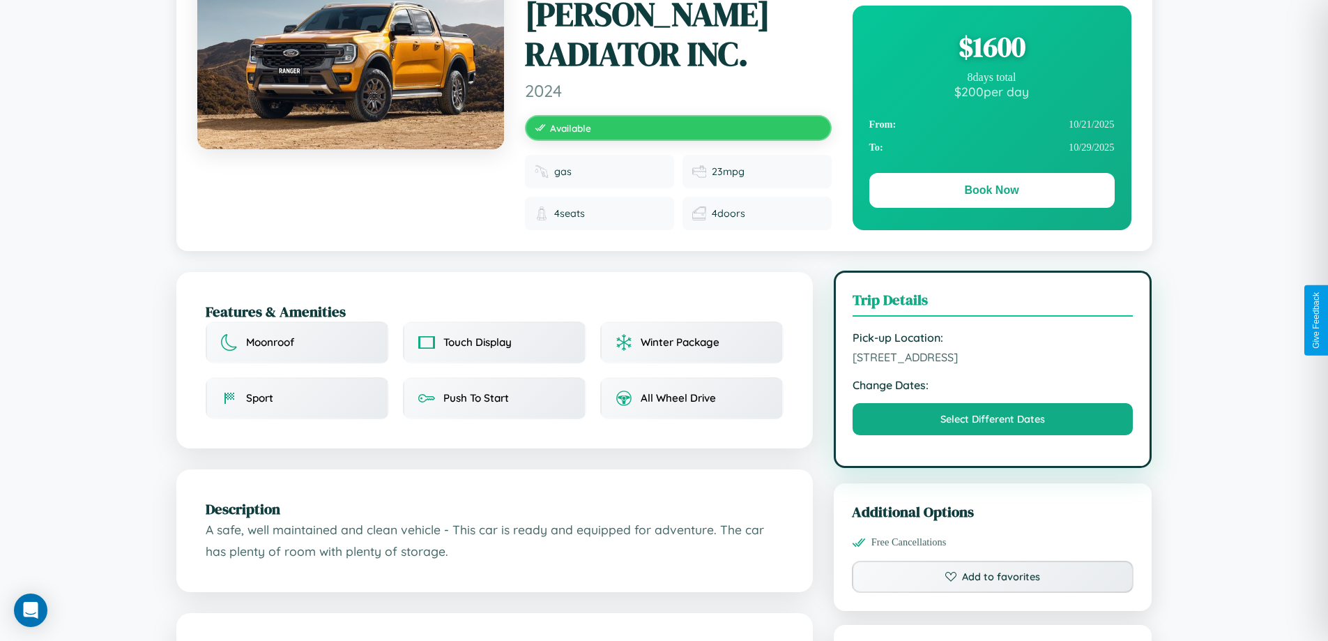
click at [993, 350] on span "1511 Center Street London 29467 United Kingdom" at bounding box center [993, 357] width 281 height 14
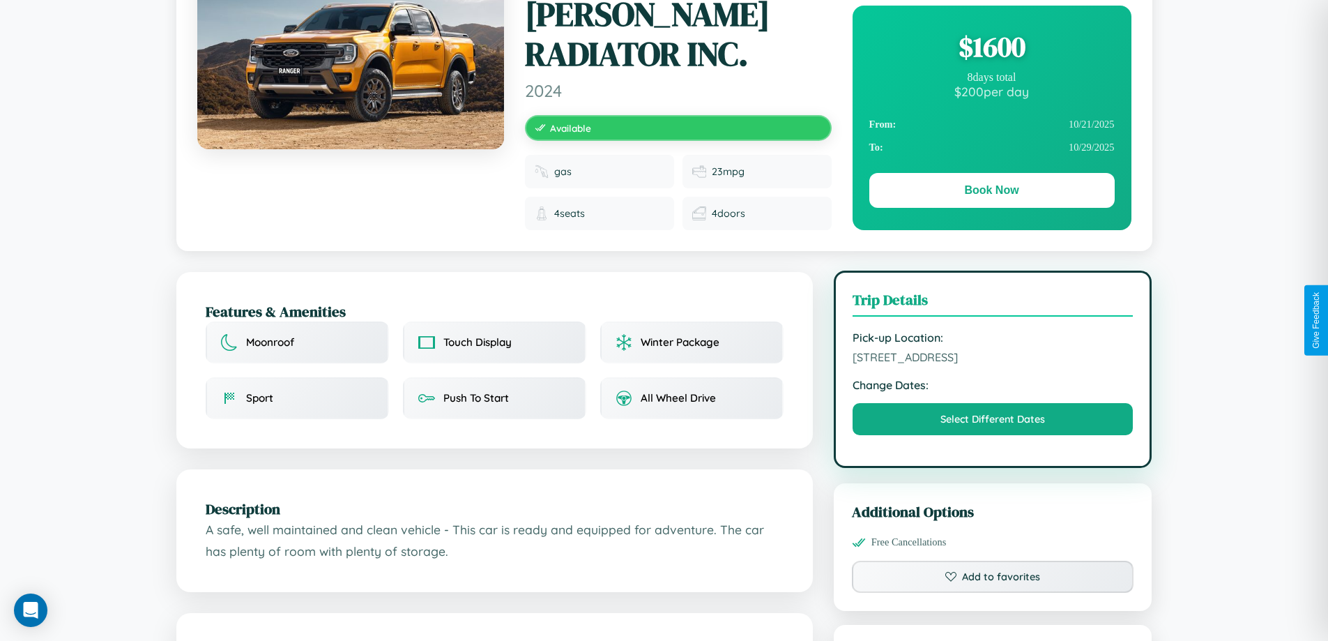
click at [993, 350] on span "1511 Center Street London 29467 United Kingdom" at bounding box center [993, 357] width 281 height 14
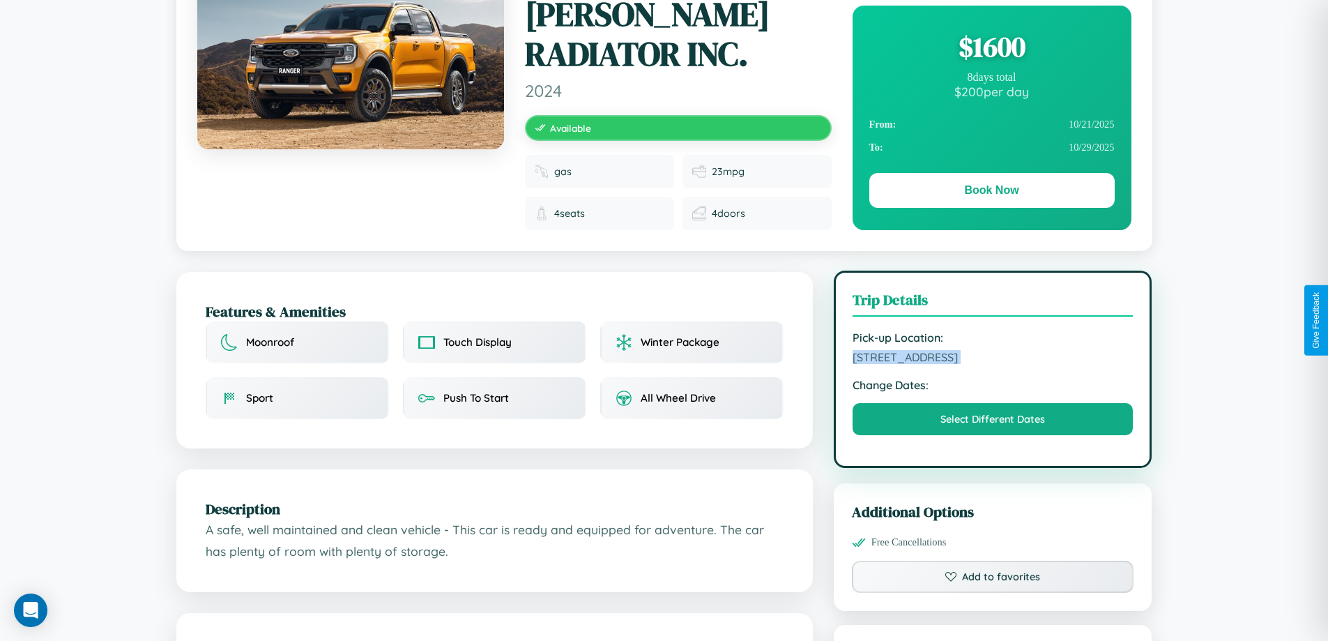
click at [993, 350] on span "1511 Center Street London 29467 United Kingdom" at bounding box center [993, 357] width 281 height 14
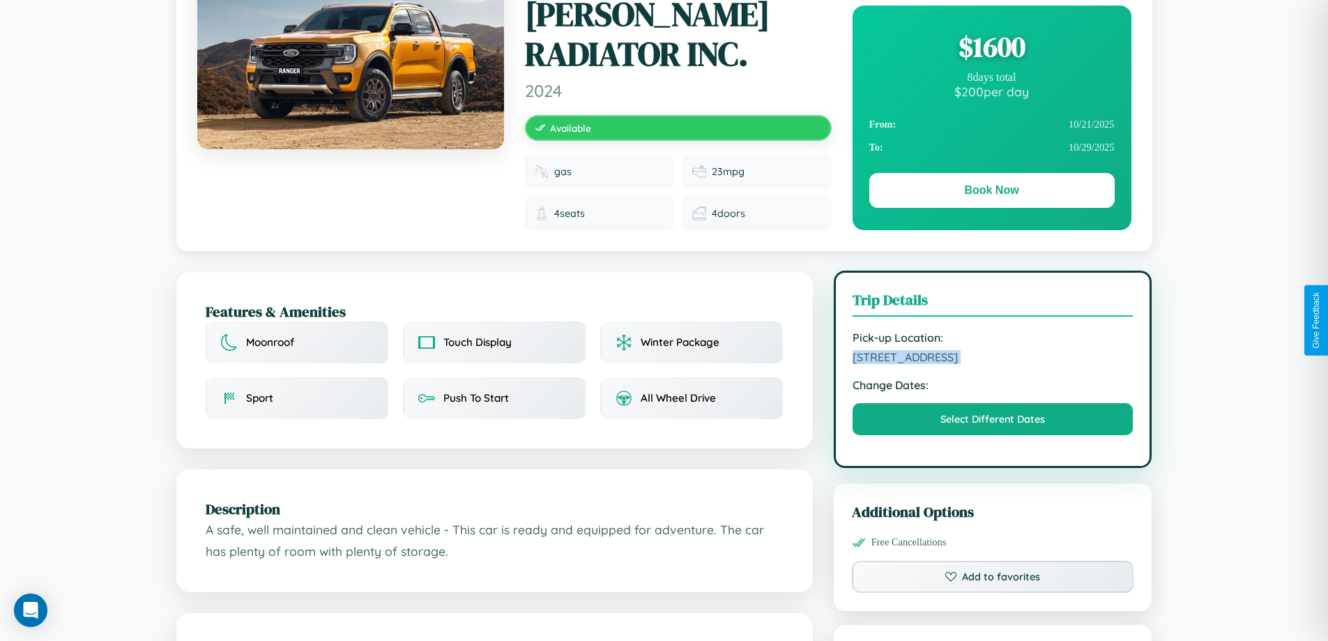
click at [993, 350] on span "1511 Center Street London 29467 United Kingdom" at bounding box center [993, 357] width 281 height 14
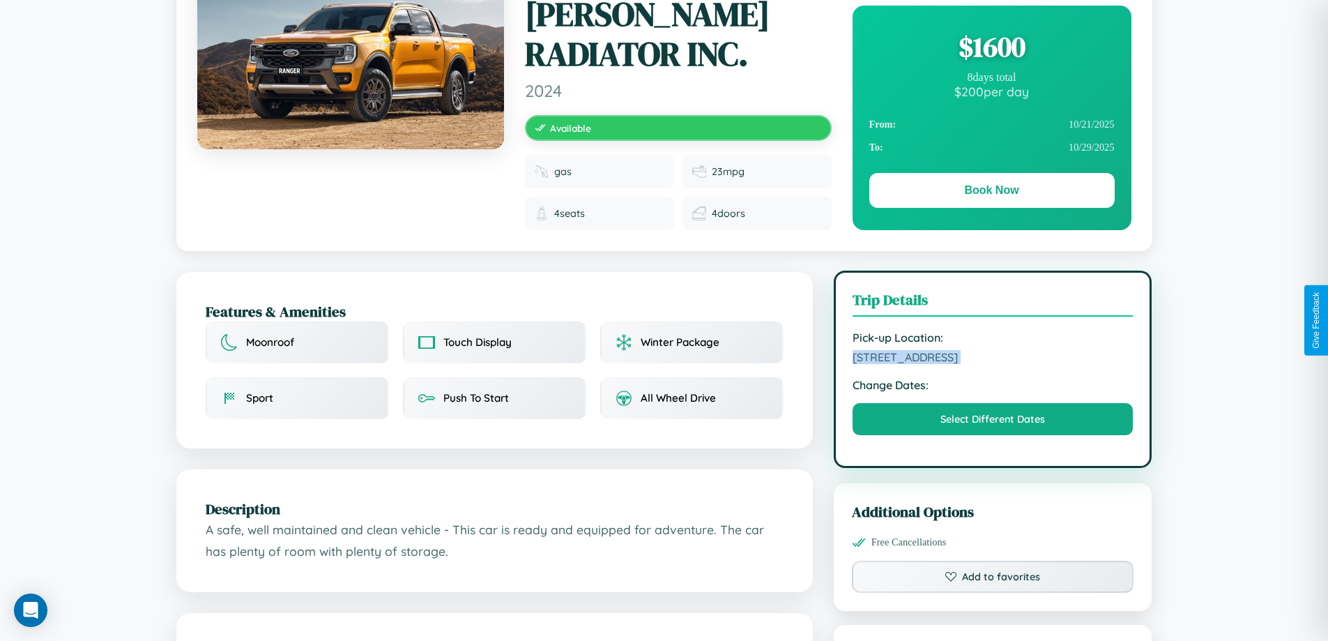
click at [993, 350] on span "1511 Center Street London 29467 United Kingdom" at bounding box center [993, 357] width 281 height 14
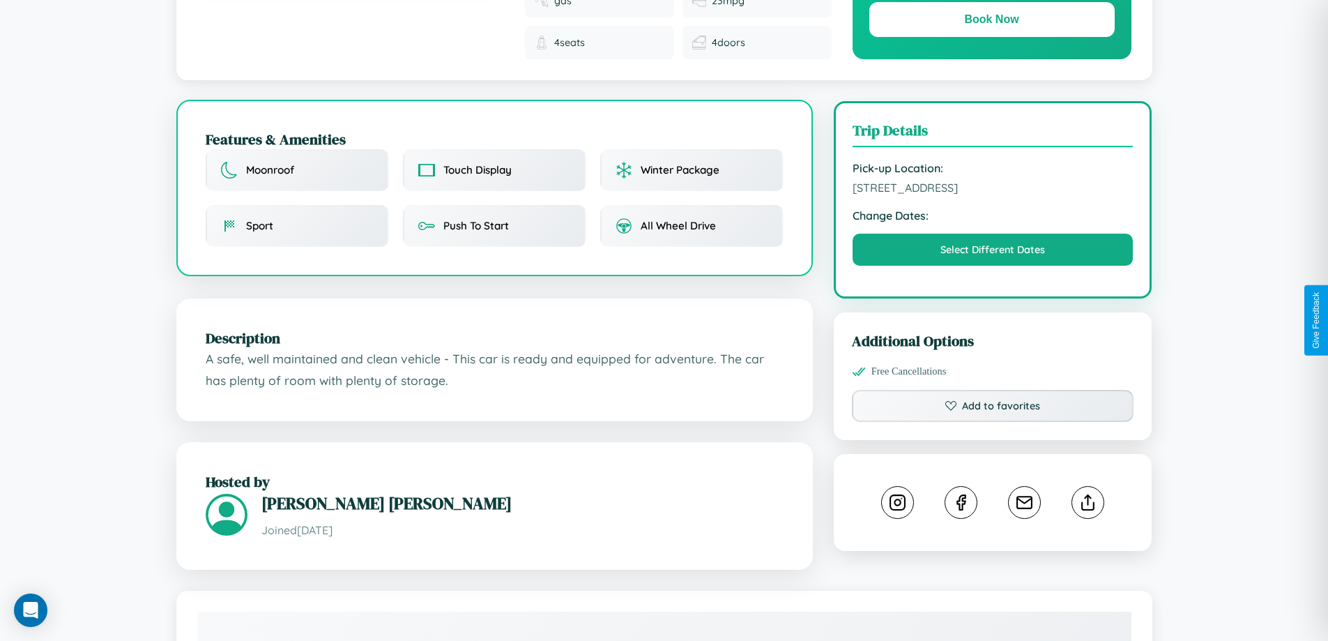
scroll to position [373, 0]
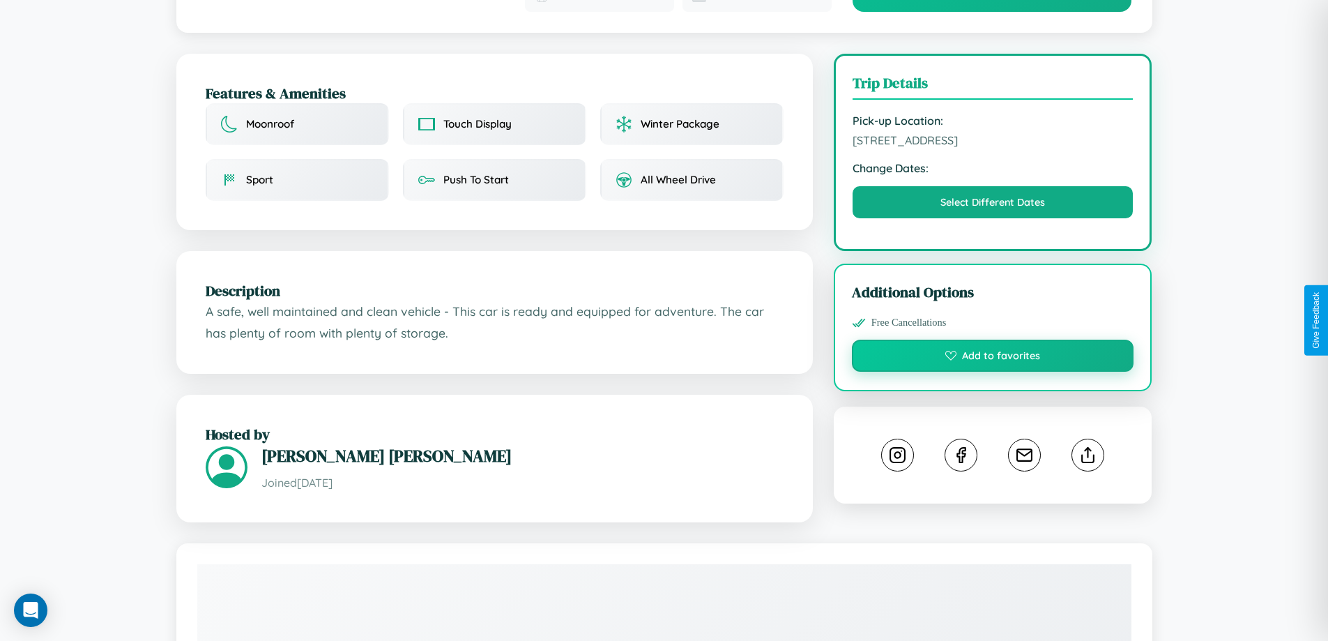
click at [993, 340] on button "Add to favorites" at bounding box center [993, 356] width 282 height 32
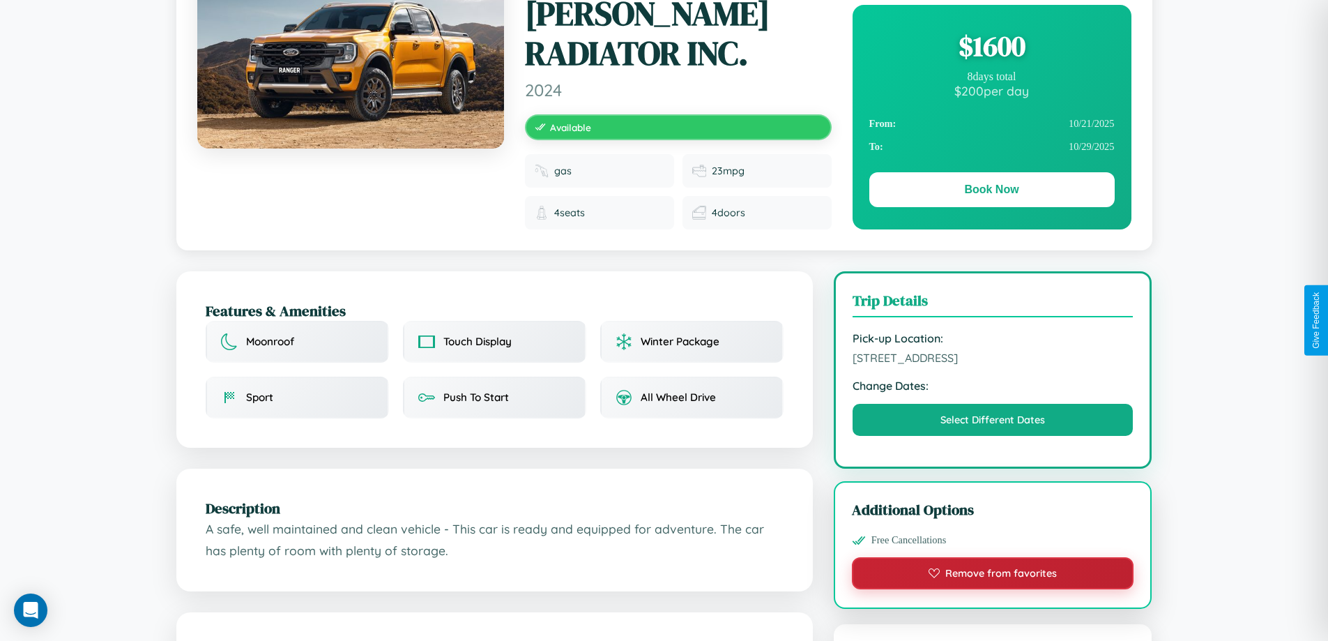
scroll to position [155, 0]
